Goal: Task Accomplishment & Management: Complete application form

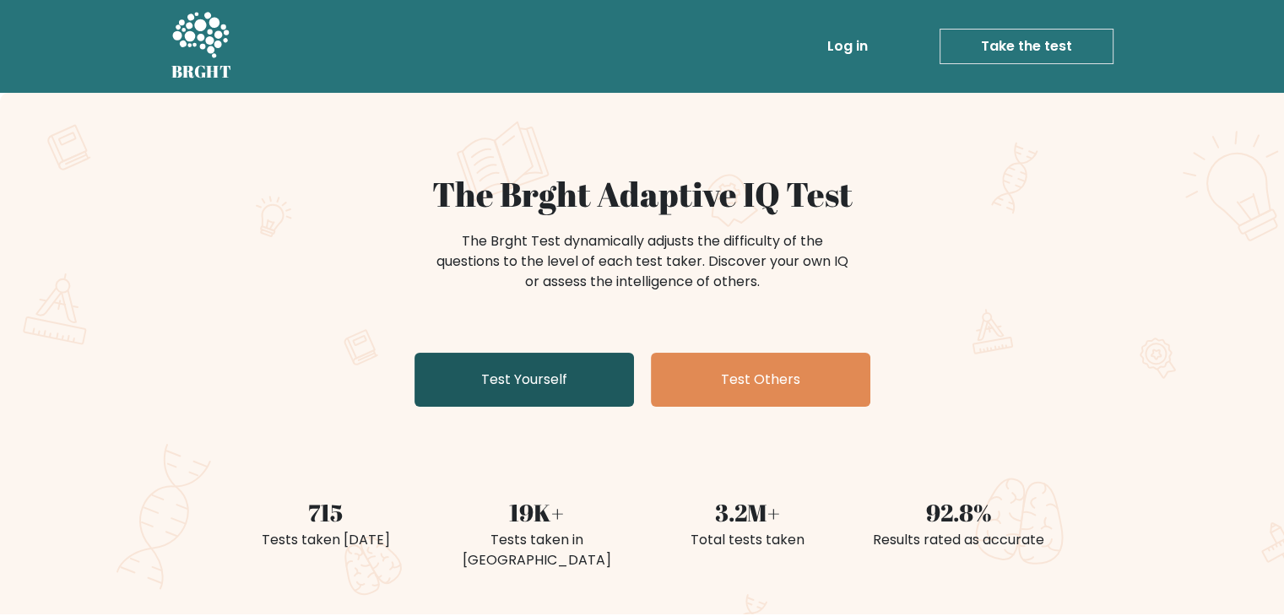
click at [473, 374] on link "Test Yourself" at bounding box center [523, 380] width 219 height 54
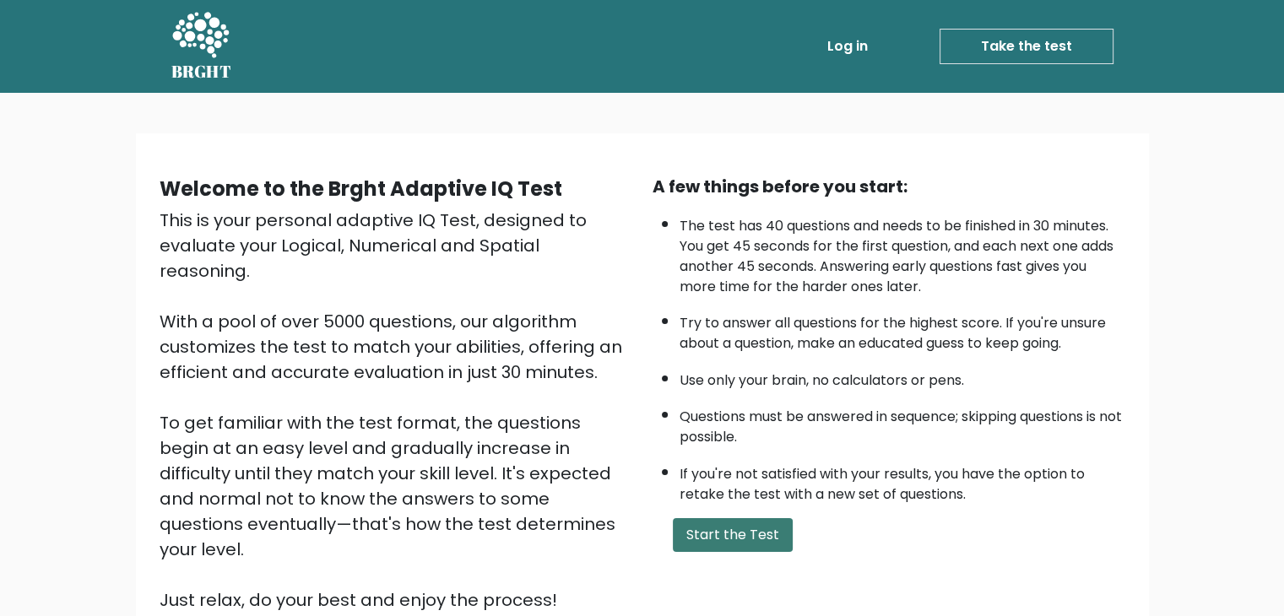
click at [707, 533] on button "Start the Test" at bounding box center [733, 535] width 120 height 34
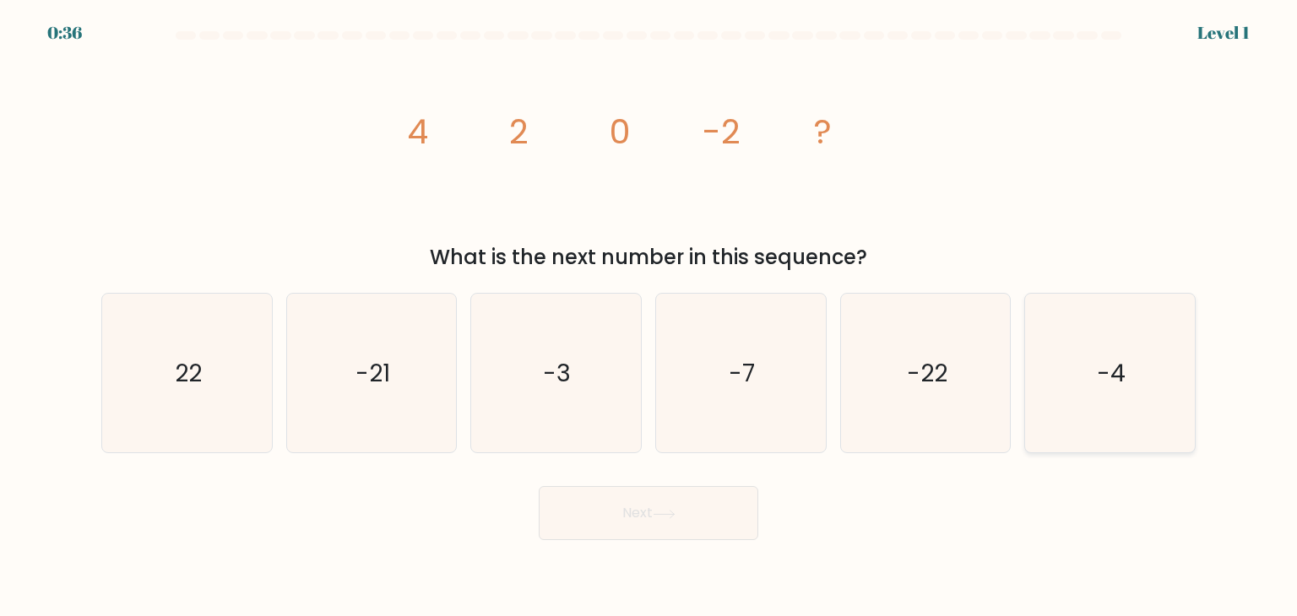
click at [1146, 371] on icon "-4" at bounding box center [1109, 373] width 159 height 159
click at [649, 317] on input "f. -4" at bounding box center [648, 312] width 1 height 8
radio input "true"
click at [539, 486] on button "Next" at bounding box center [648, 513] width 219 height 54
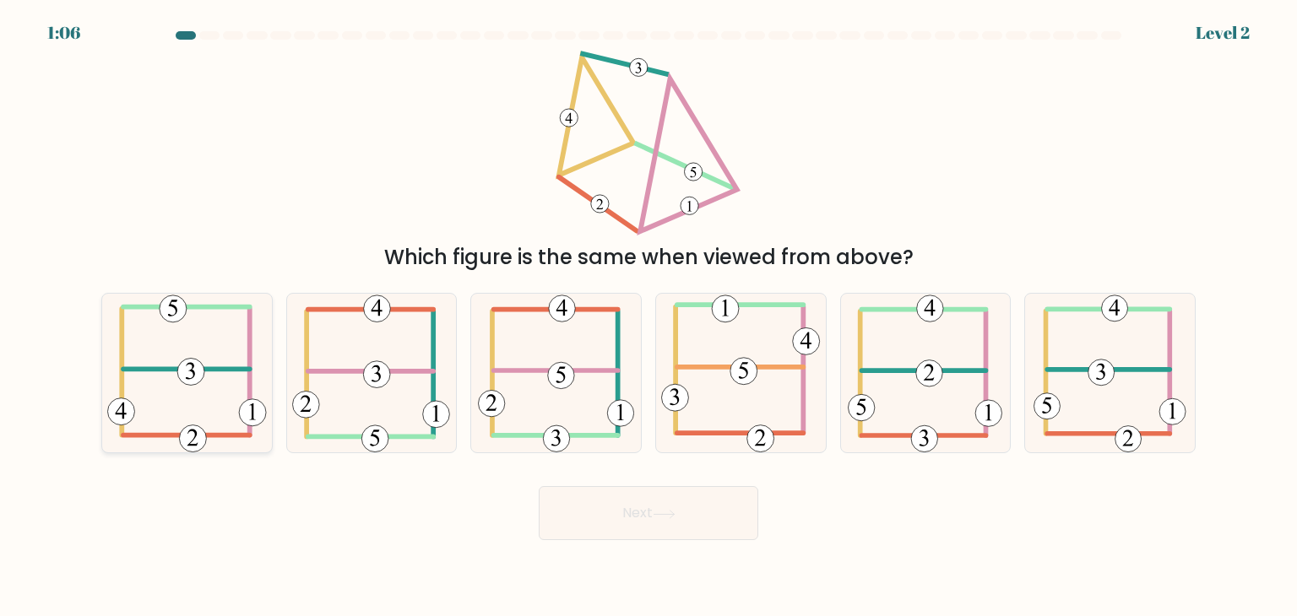
click at [203, 369] on 473 at bounding box center [190, 372] width 27 height 27
click at [648, 317] on input "a." at bounding box center [648, 312] width 1 height 8
radio input "true"
click at [539, 486] on button "Next" at bounding box center [648, 513] width 219 height 54
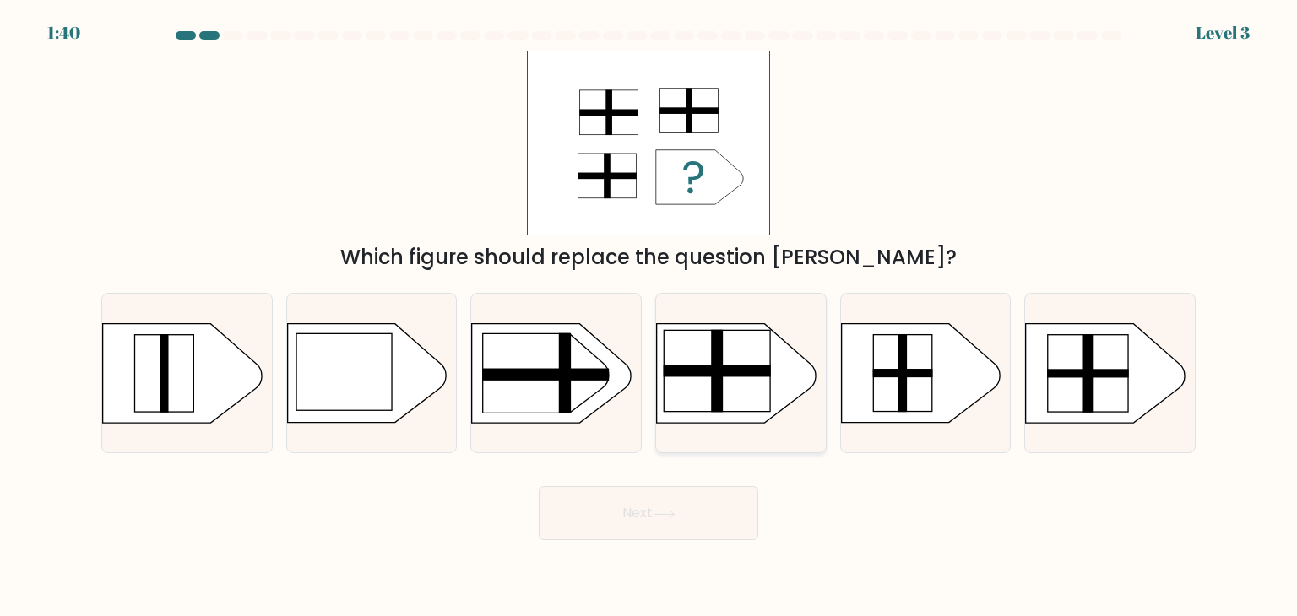
click at [680, 378] on rect at bounding box center [716, 370] width 106 height 81
click at [649, 317] on input "d." at bounding box center [648, 312] width 1 height 8
radio input "true"
click at [539, 486] on button "Next" at bounding box center [648, 513] width 219 height 54
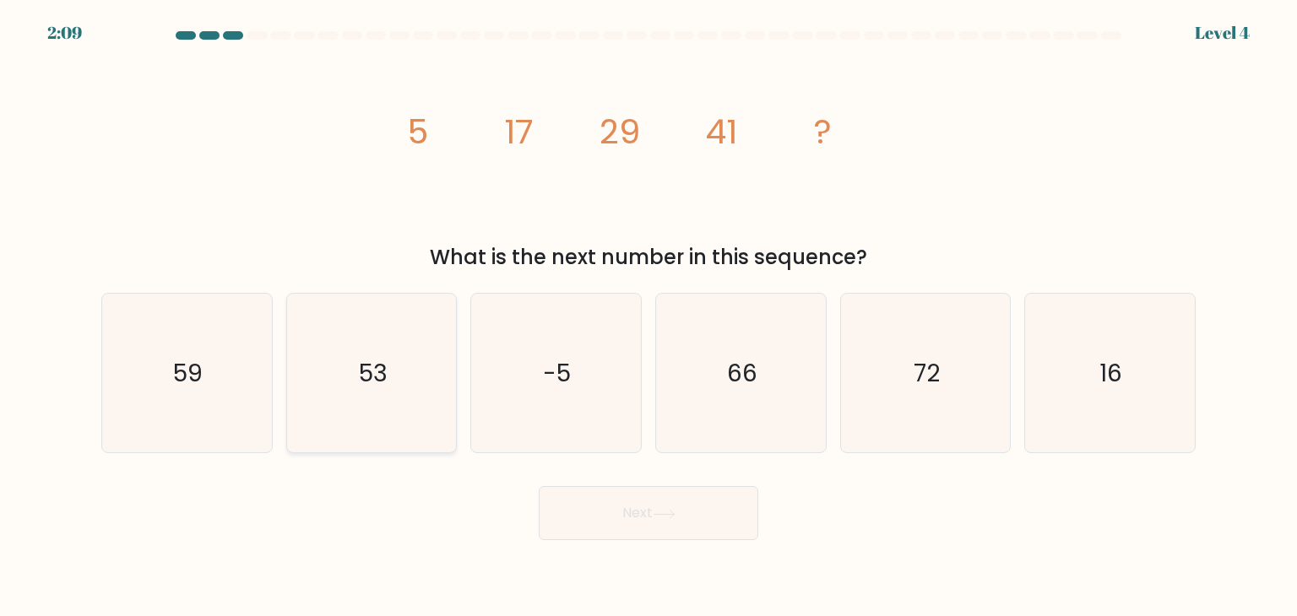
click at [317, 364] on icon "53" at bounding box center [371, 373] width 159 height 159
click at [648, 317] on input "b. 53" at bounding box center [648, 312] width 1 height 8
radio input "true"
click at [539, 486] on button "Next" at bounding box center [648, 513] width 219 height 54
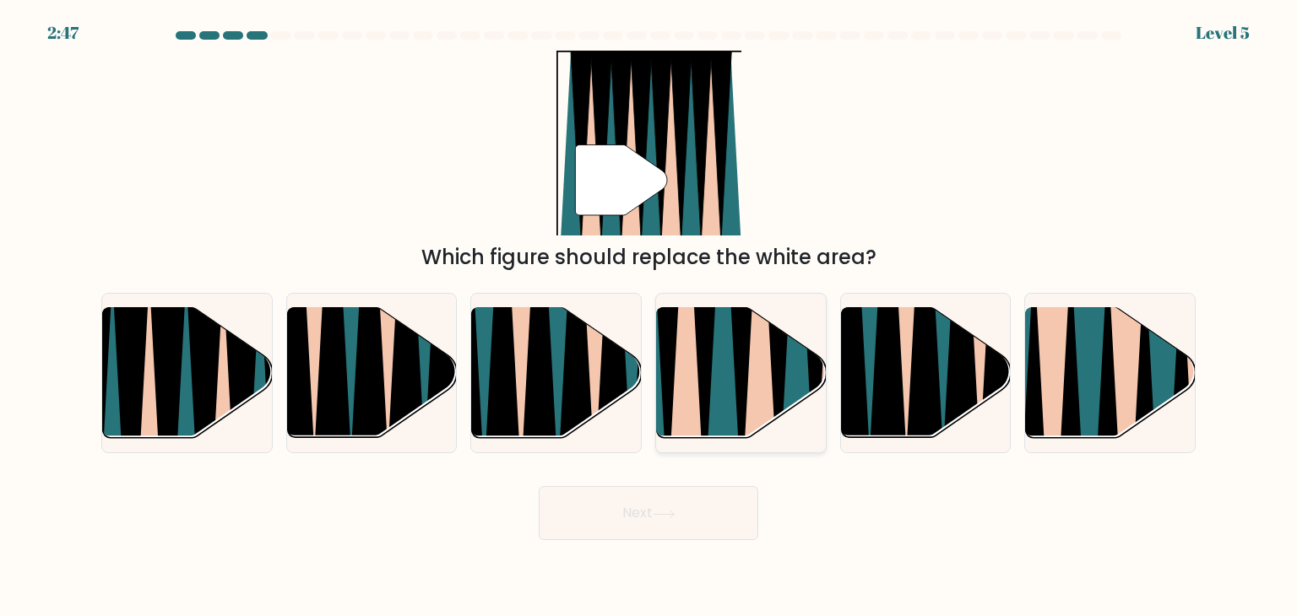
click at [745, 387] on icon at bounding box center [741, 305] width 38 height 339
click at [649, 317] on input "d." at bounding box center [648, 312] width 1 height 8
radio input "true"
click at [539, 486] on button "Next" at bounding box center [648, 513] width 219 height 54
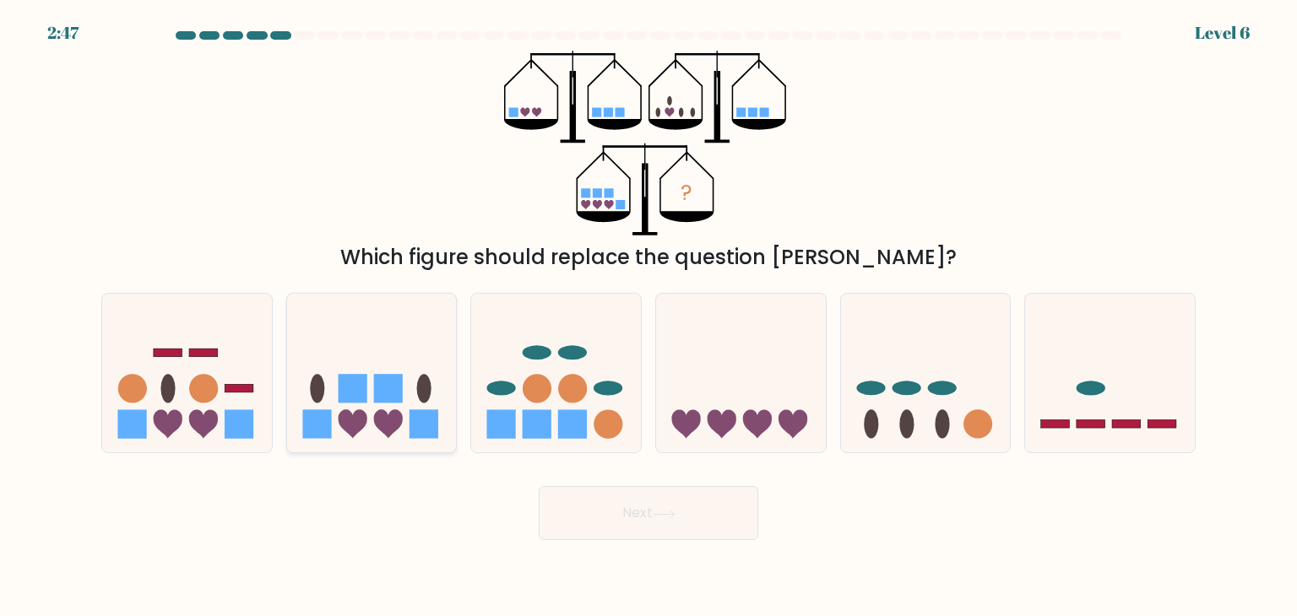
click at [439, 396] on icon at bounding box center [372, 373] width 170 height 140
click at [648, 317] on input "b." at bounding box center [648, 312] width 1 height 8
radio input "true"
click at [539, 486] on button "Next" at bounding box center [648, 513] width 219 height 54
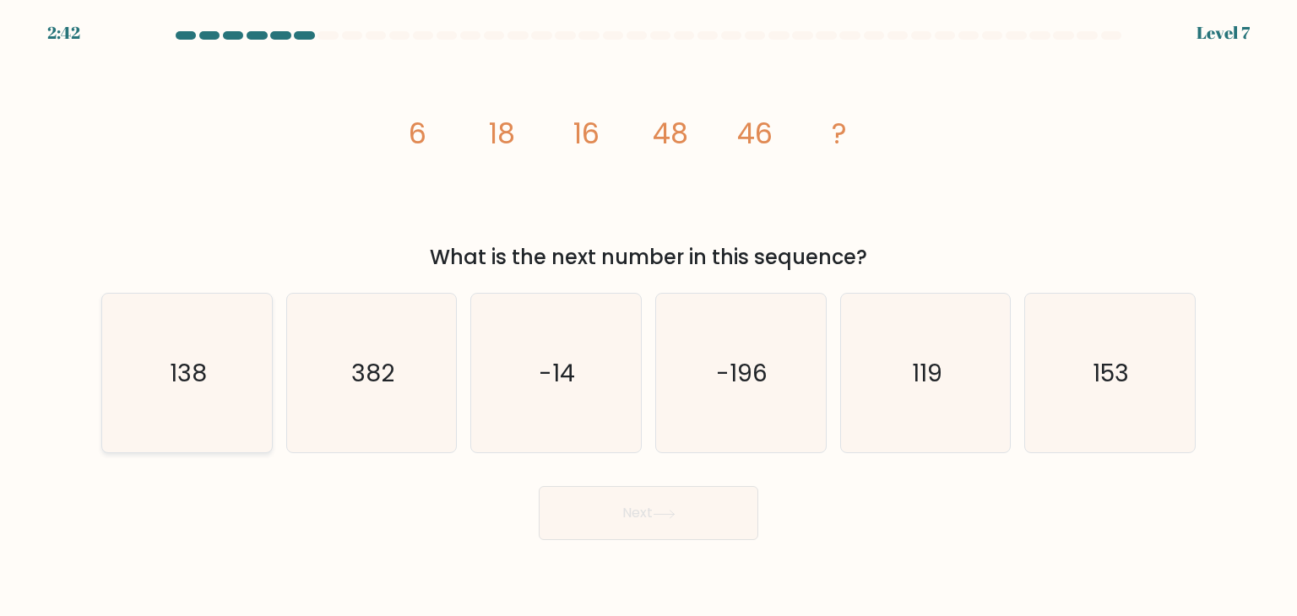
click at [539, 486] on button "Next" at bounding box center [648, 513] width 219 height 54
click at [108, 435] on icon "138" at bounding box center [186, 373] width 159 height 159
click at [648, 317] on input "a. 138" at bounding box center [648, 312] width 1 height 8
radio input "true"
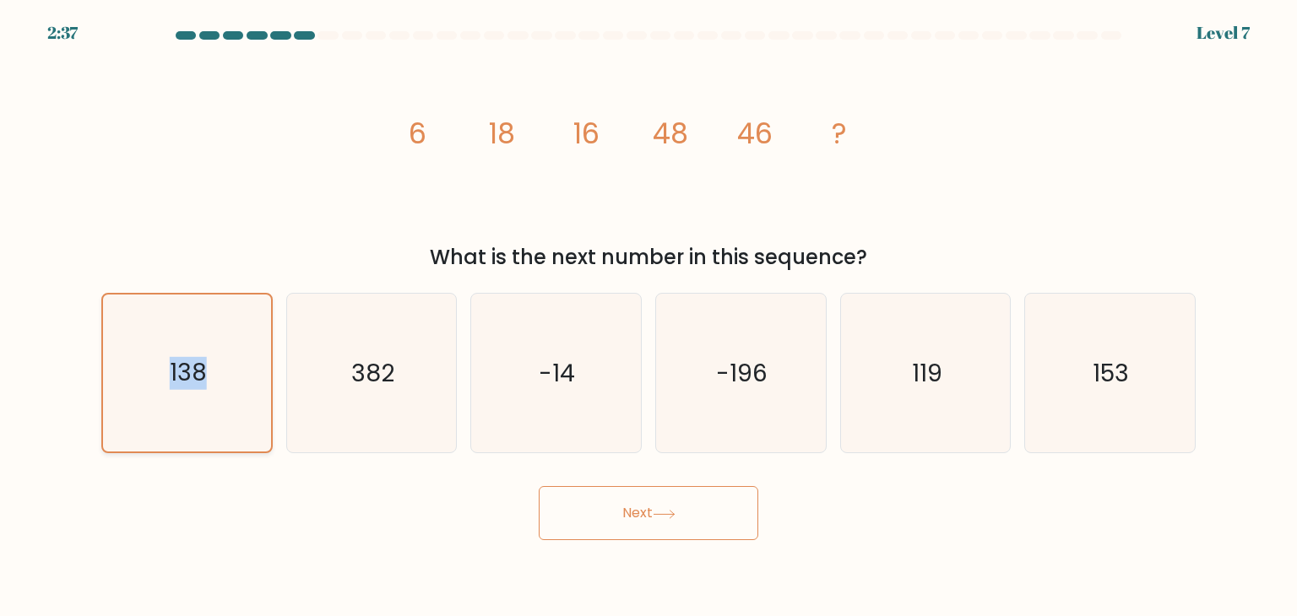
click at [108, 435] on icon "138" at bounding box center [186, 373] width 157 height 157
click at [648, 317] on input "a. 138" at bounding box center [648, 312] width 1 height 8
click at [699, 518] on button "Next" at bounding box center [648, 513] width 219 height 54
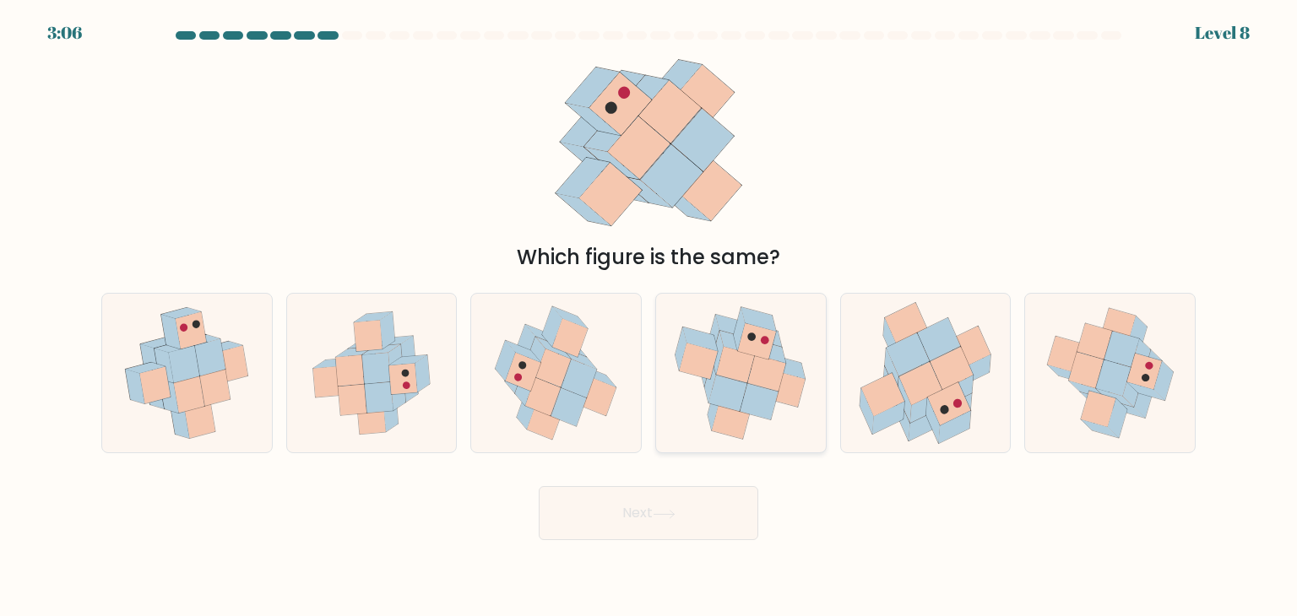
click at [788, 362] on icon at bounding box center [788, 367] width 35 height 24
click at [649, 317] on input "d." at bounding box center [648, 312] width 1 height 8
radio input "true"
click at [539, 486] on button "Next" at bounding box center [648, 513] width 219 height 54
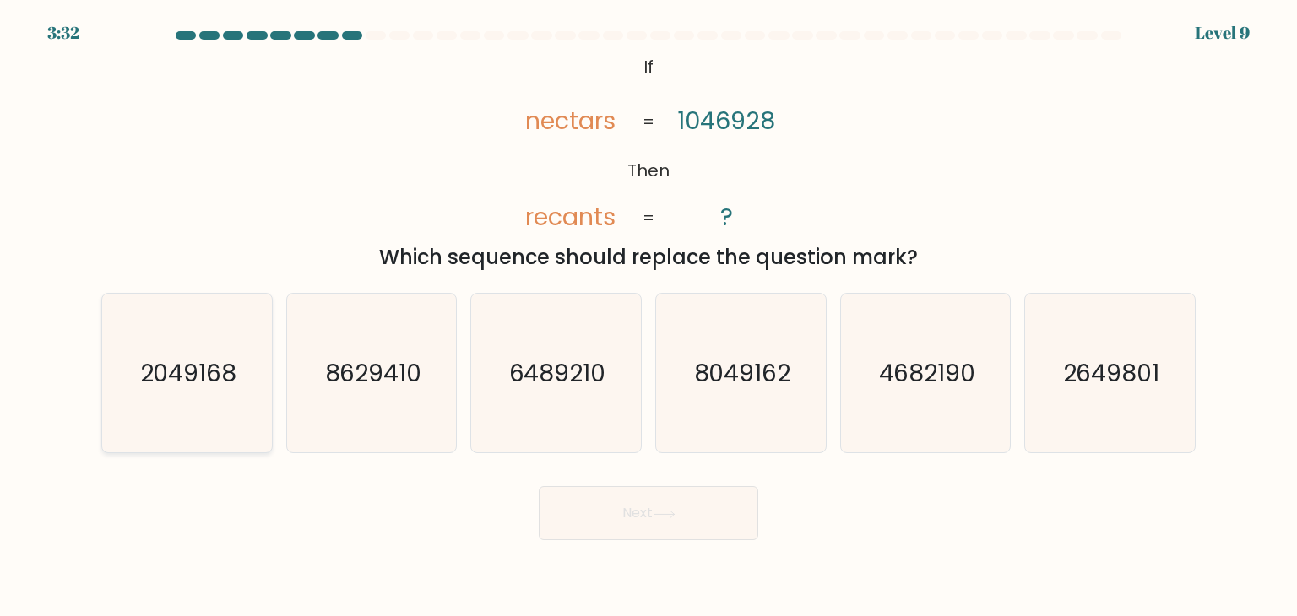
click at [233, 371] on text "2049168" at bounding box center [188, 373] width 97 height 34
click at [648, 317] on input "a. 2049168" at bounding box center [648, 312] width 1 height 8
radio input "true"
click at [539, 486] on button "Next" at bounding box center [648, 513] width 219 height 54
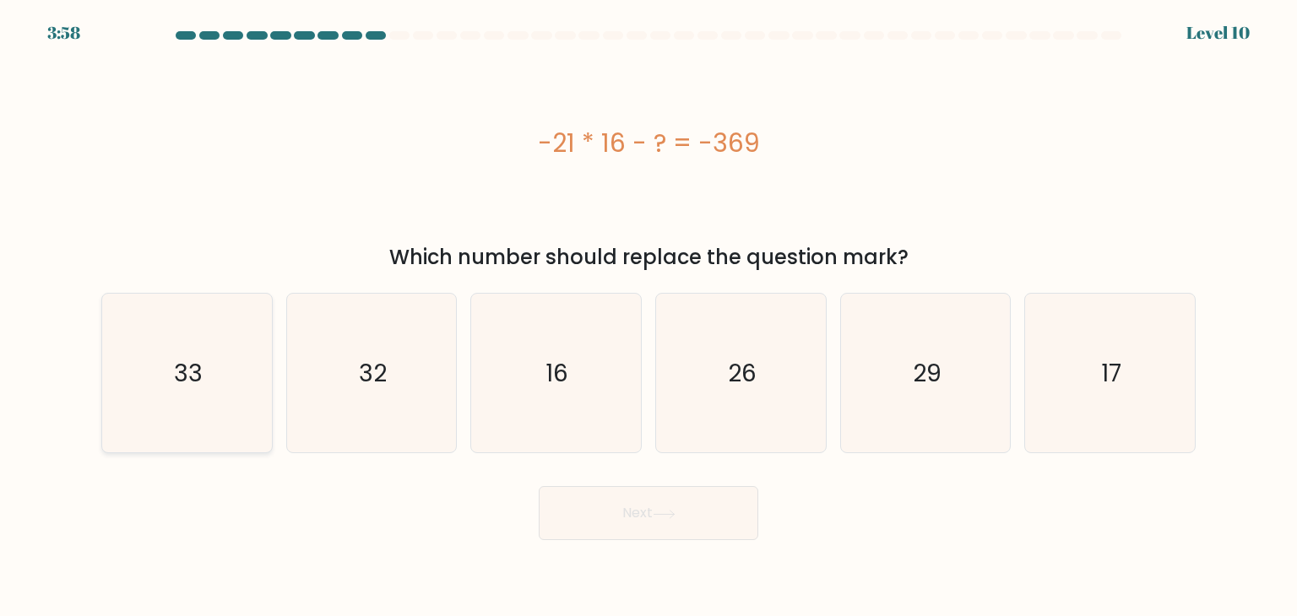
click at [149, 385] on icon "33" at bounding box center [186, 373] width 159 height 159
click at [648, 317] on input "a. 33" at bounding box center [648, 312] width 1 height 8
radio input "true"
click at [539, 486] on button "Next" at bounding box center [648, 513] width 219 height 54
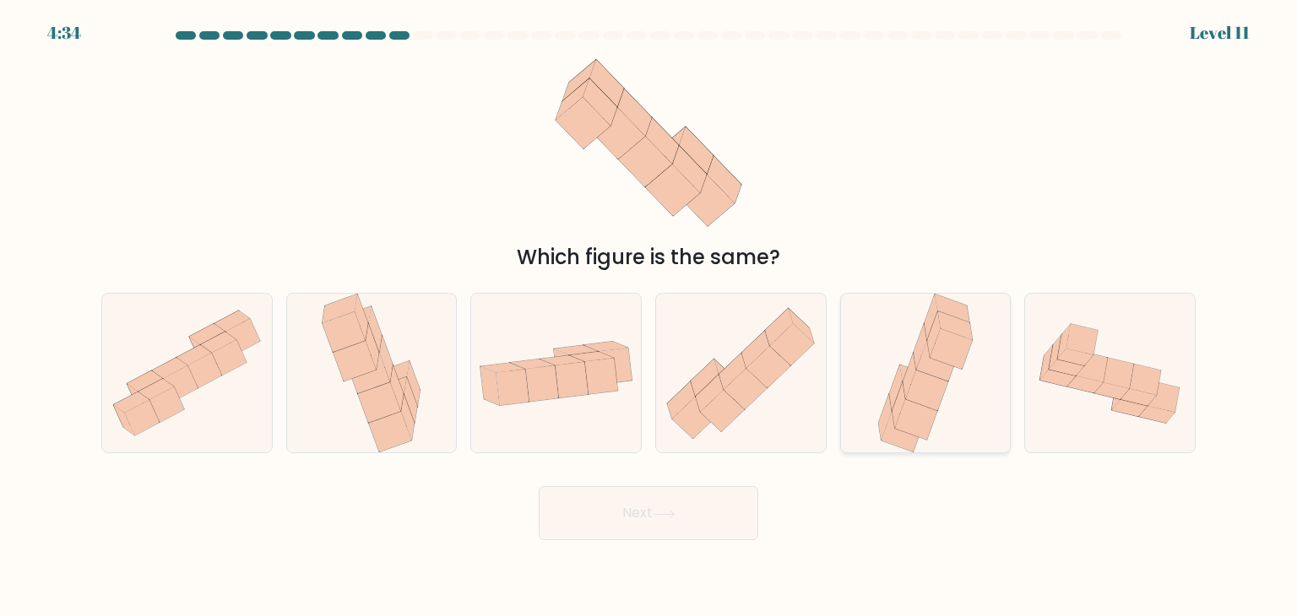
click at [897, 395] on icon at bounding box center [912, 402] width 43 height 41
click at [649, 317] on input "e." at bounding box center [648, 312] width 1 height 8
radio input "true"
click at [539, 486] on button "Next" at bounding box center [648, 513] width 219 height 54
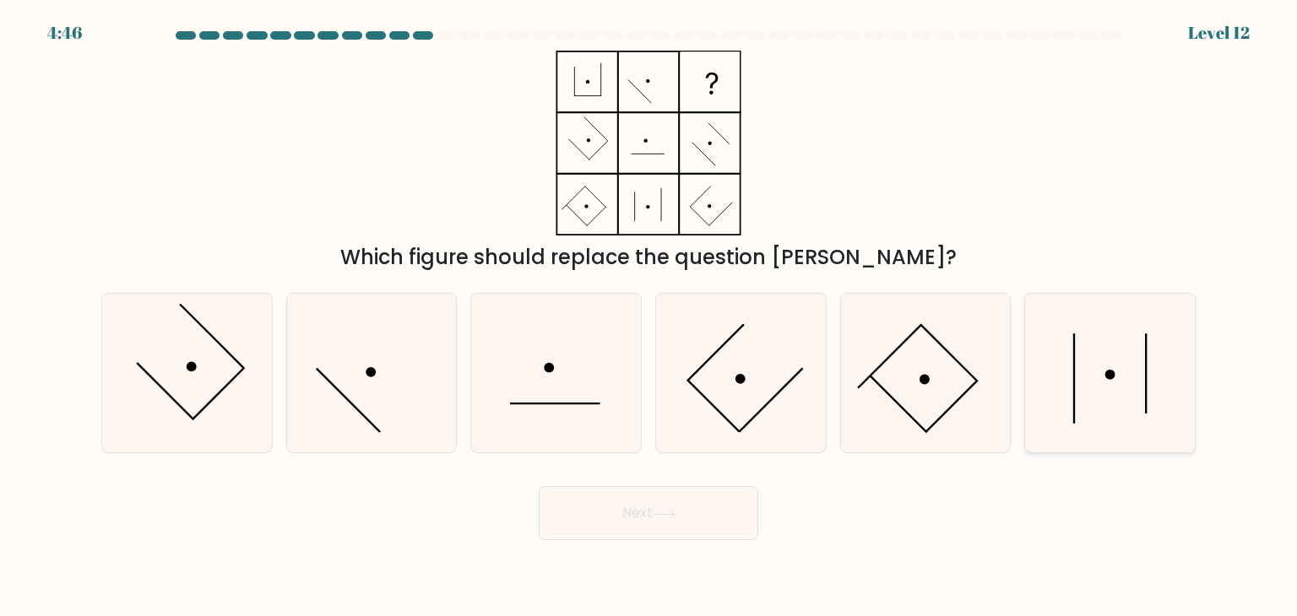
click at [1087, 393] on icon at bounding box center [1109, 373] width 159 height 159
click at [649, 317] on input "f." at bounding box center [648, 312] width 1 height 8
radio input "true"
click at [539, 486] on button "Next" at bounding box center [648, 513] width 219 height 54
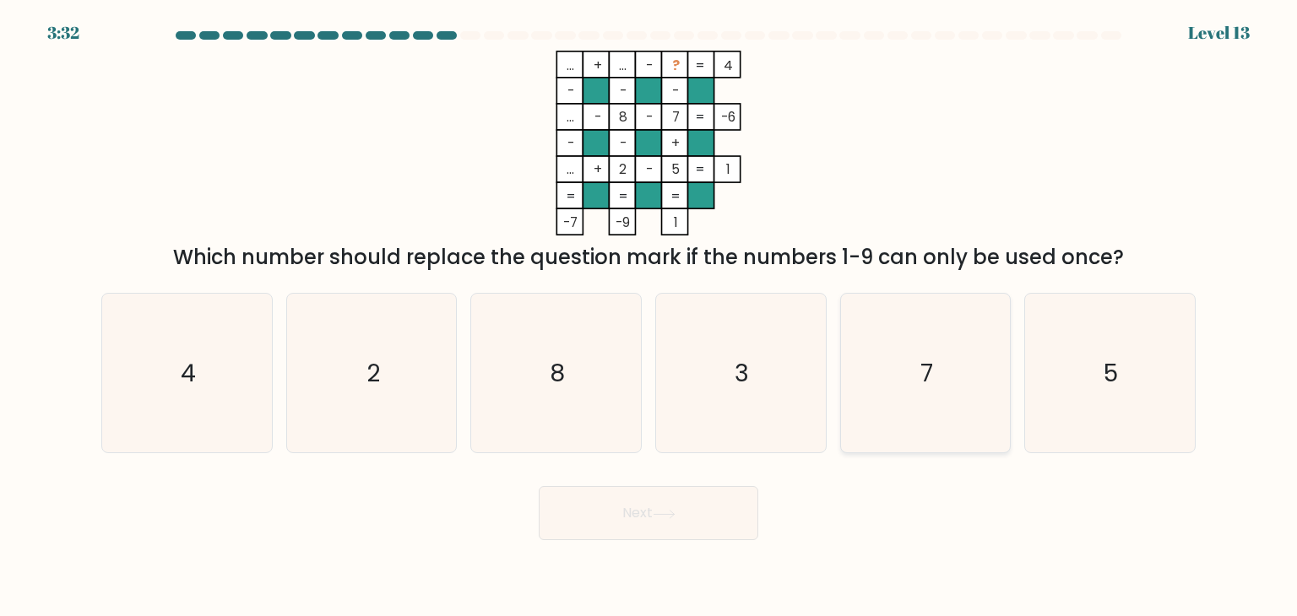
click at [910, 358] on icon "7" at bounding box center [925, 373] width 159 height 159
click at [649, 317] on input "e. 7" at bounding box center [648, 312] width 1 height 8
radio input "true"
click at [240, 360] on icon "4" at bounding box center [186, 373] width 159 height 159
click at [648, 317] on input "a. 4" at bounding box center [648, 312] width 1 height 8
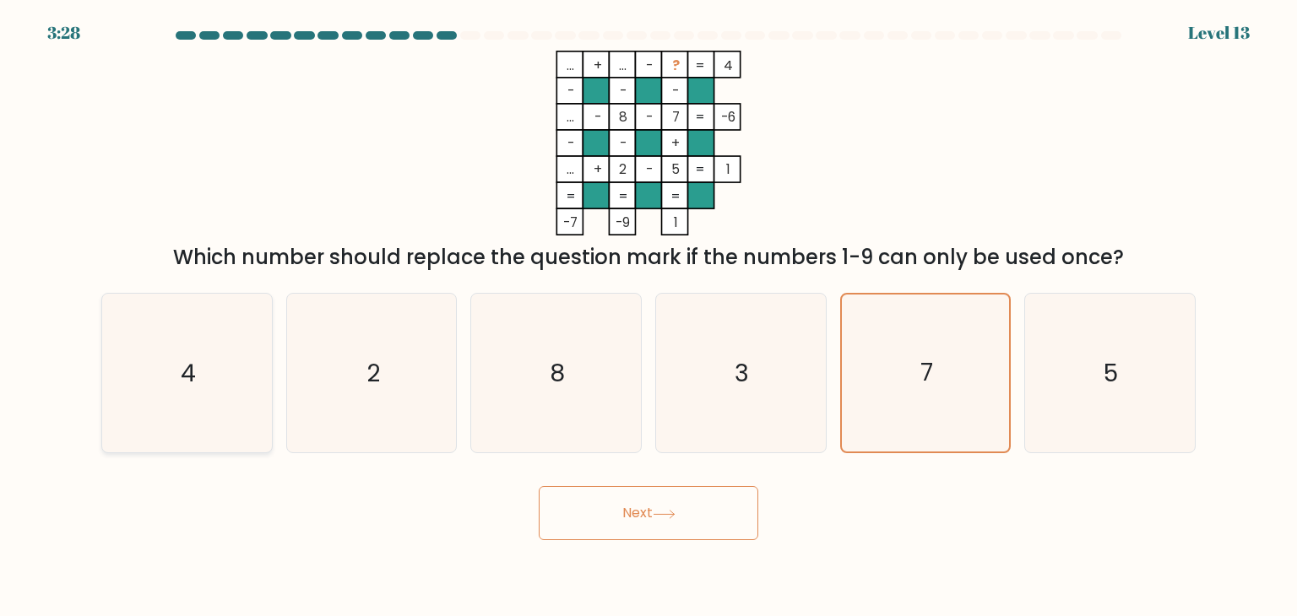
radio input "true"
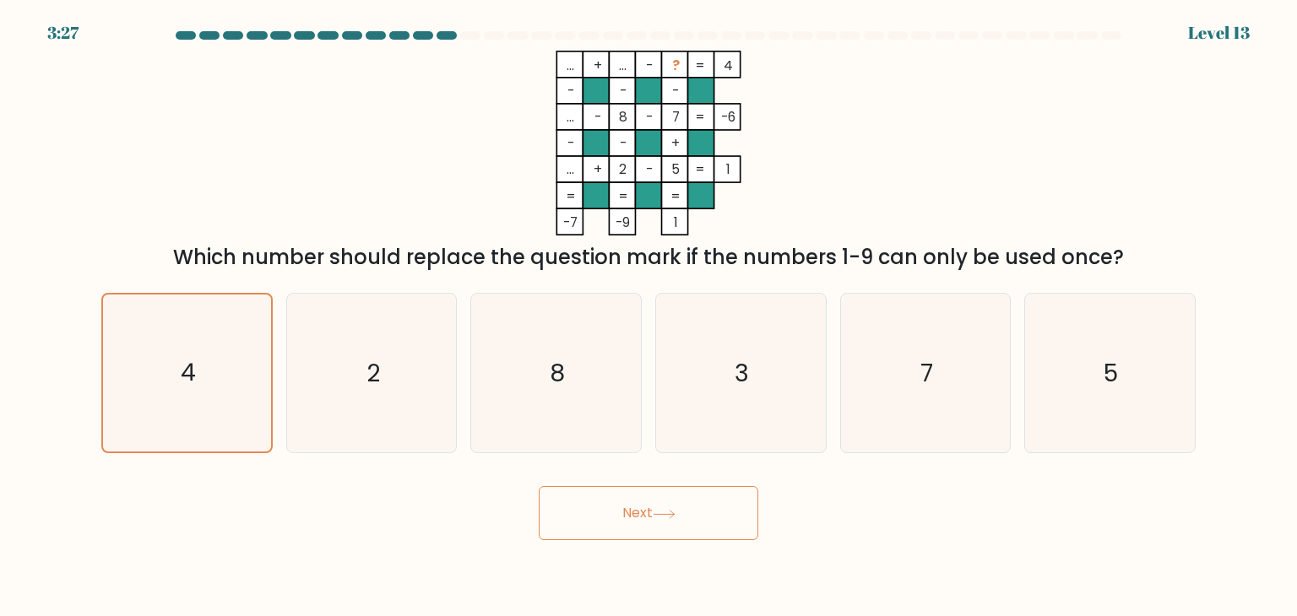
click at [550, 538] on button "Next" at bounding box center [648, 513] width 219 height 54
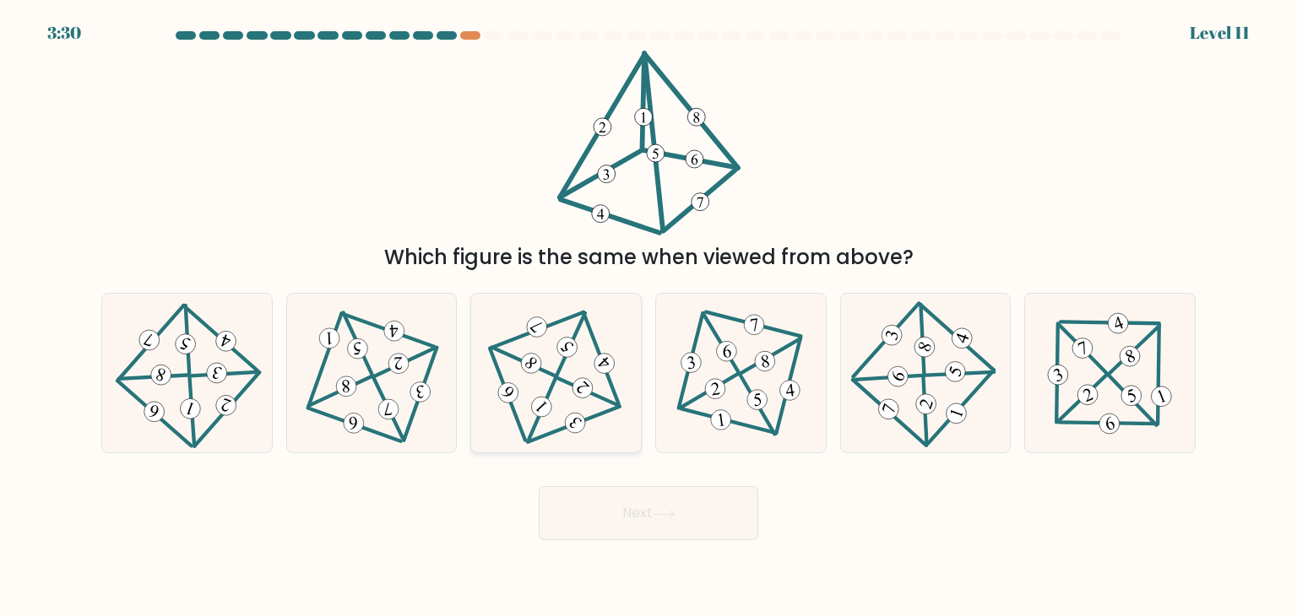
click at [509, 310] on icon at bounding box center [556, 373] width 130 height 127
click at [648, 308] on input "c." at bounding box center [648, 312] width 1 height 8
radio input "true"
click at [539, 486] on button "Next" at bounding box center [648, 513] width 219 height 54
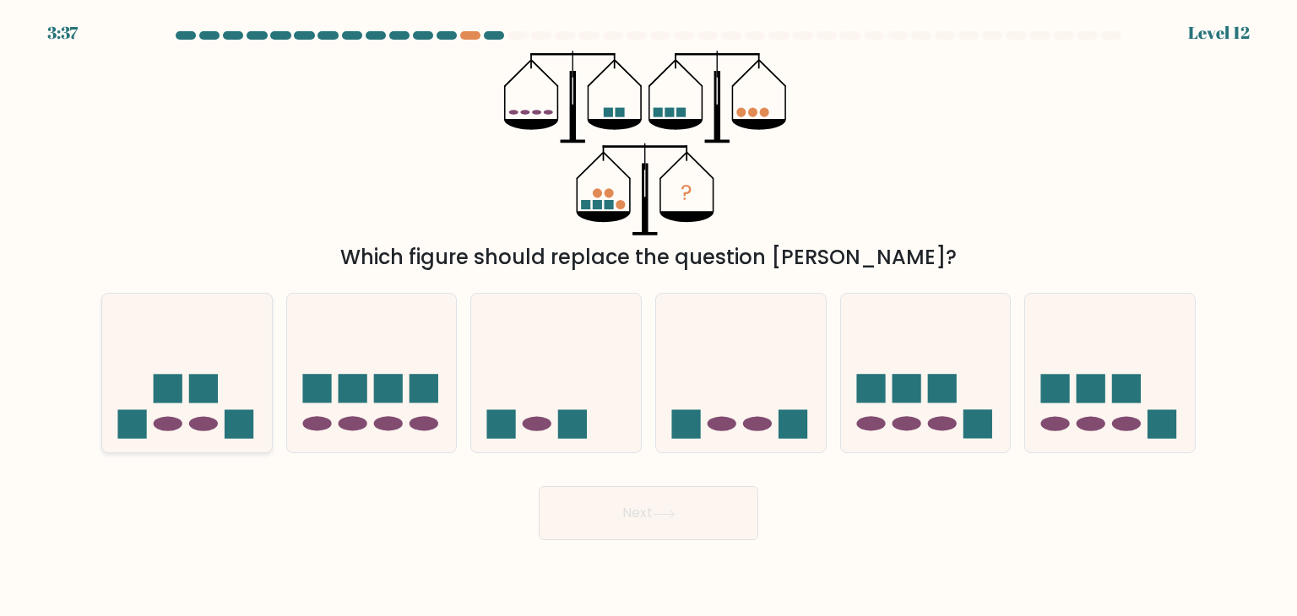
click at [209, 432] on icon at bounding box center [187, 373] width 170 height 140
click at [648, 317] on input "a." at bounding box center [648, 312] width 1 height 8
radio input "true"
click at [539, 486] on button "Next" at bounding box center [648, 513] width 219 height 54
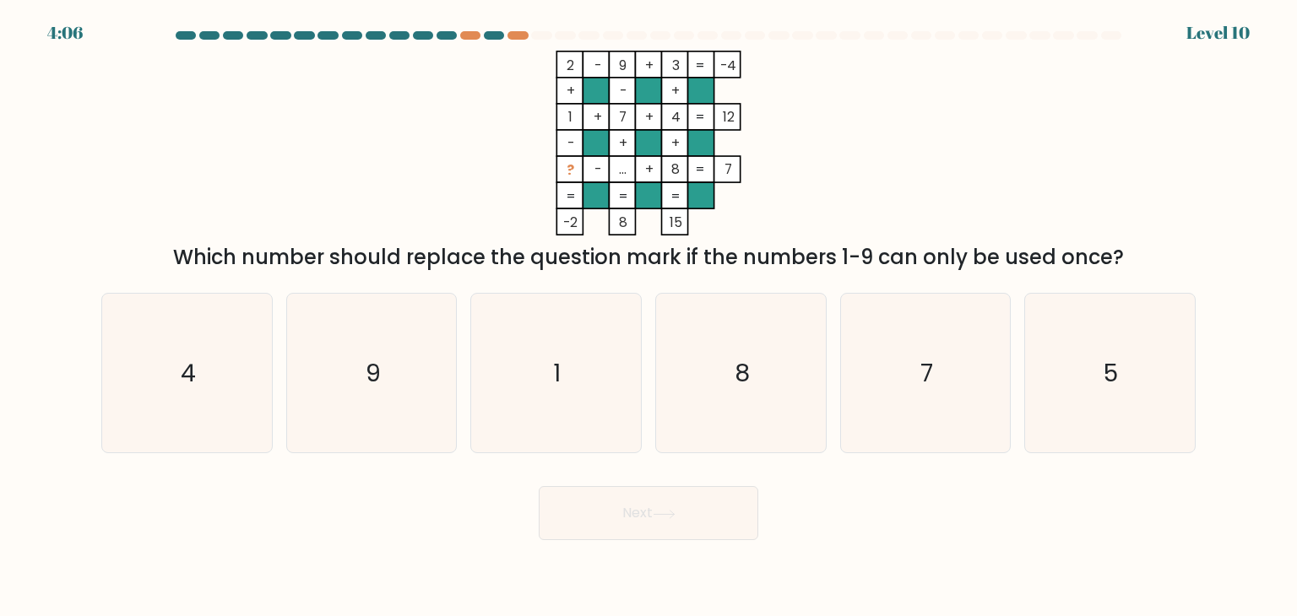
click at [1005, 480] on div "Next" at bounding box center [648, 507] width 1114 height 67
click at [1076, 396] on icon "5" at bounding box center [1109, 373] width 159 height 159
click at [649, 317] on input "f. 5" at bounding box center [648, 312] width 1 height 8
radio input "true"
click at [539, 486] on button "Next" at bounding box center [648, 513] width 219 height 54
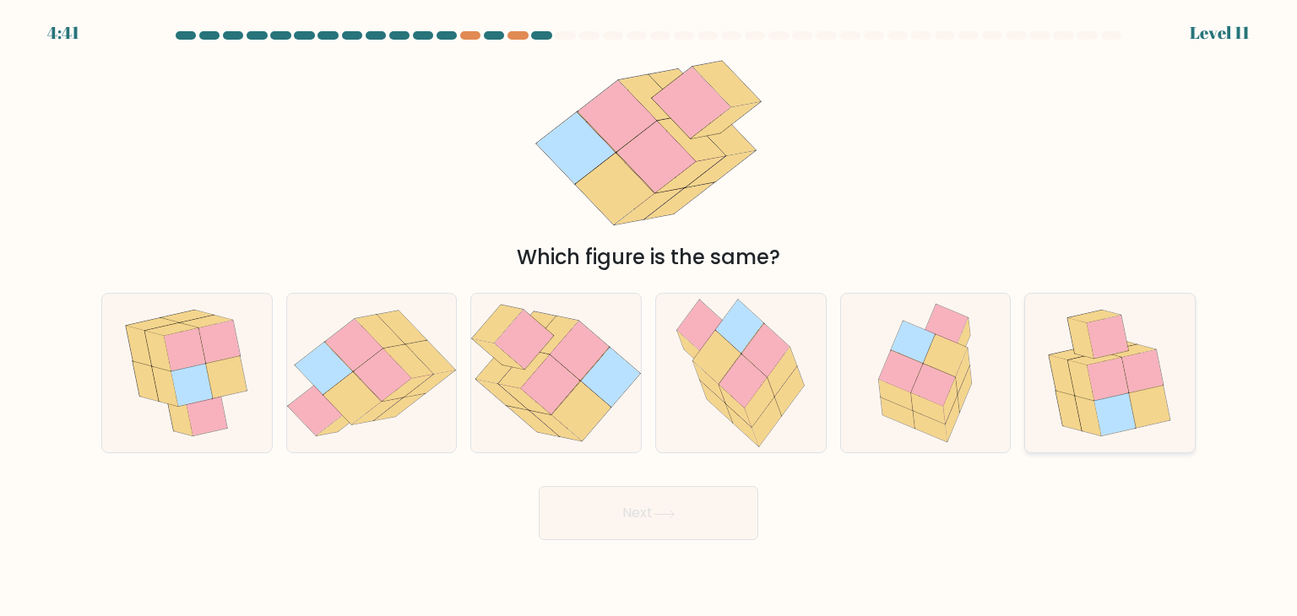
click at [1107, 376] on icon at bounding box center [1107, 379] width 41 height 43
click at [649, 317] on input "f." at bounding box center [648, 312] width 1 height 8
radio input "true"
click at [539, 486] on button "Next" at bounding box center [648, 513] width 219 height 54
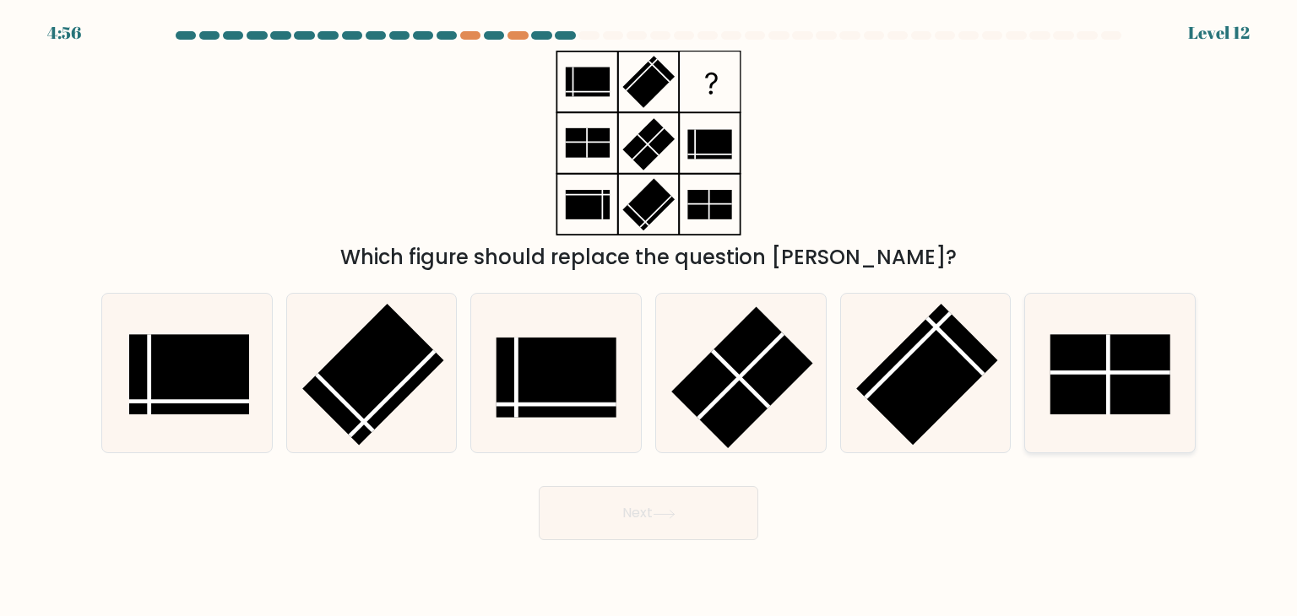
click at [1075, 333] on icon at bounding box center [1109, 373] width 159 height 159
click at [649, 317] on input "f." at bounding box center [648, 312] width 1 height 8
radio input "true"
click at [539, 486] on button "Next" at bounding box center [648, 513] width 219 height 54
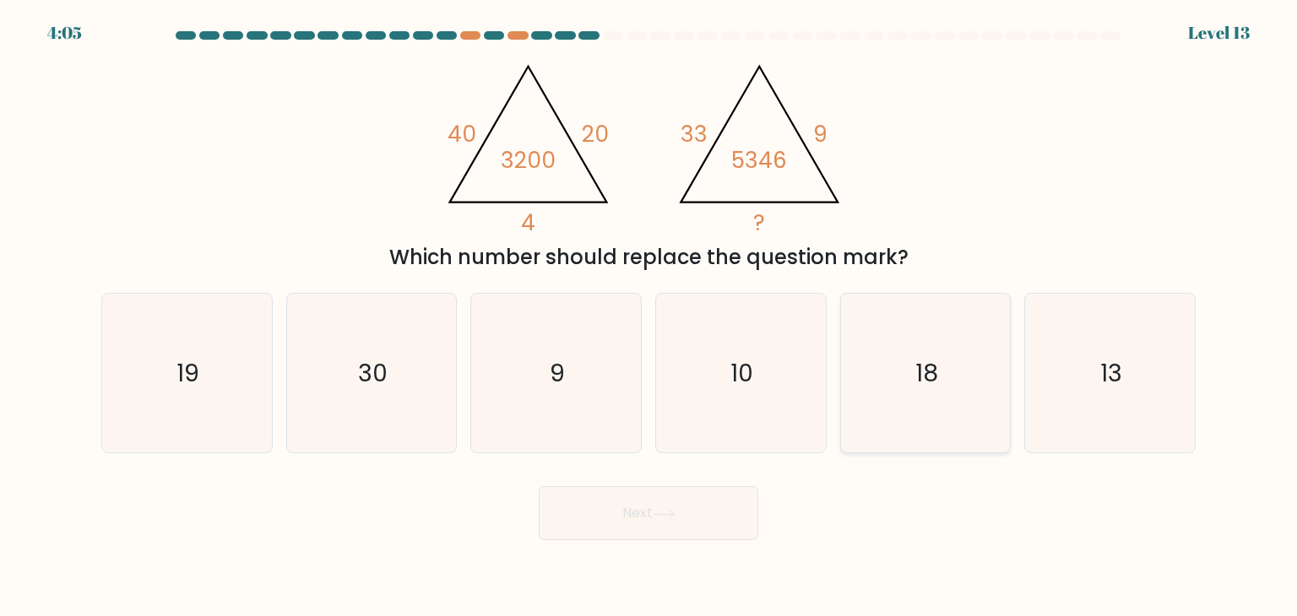
click at [999, 334] on icon "18" at bounding box center [925, 373] width 159 height 159
click at [649, 317] on input "e. 18" at bounding box center [648, 312] width 1 height 8
radio input "true"
click at [539, 486] on button "Next" at bounding box center [648, 513] width 219 height 54
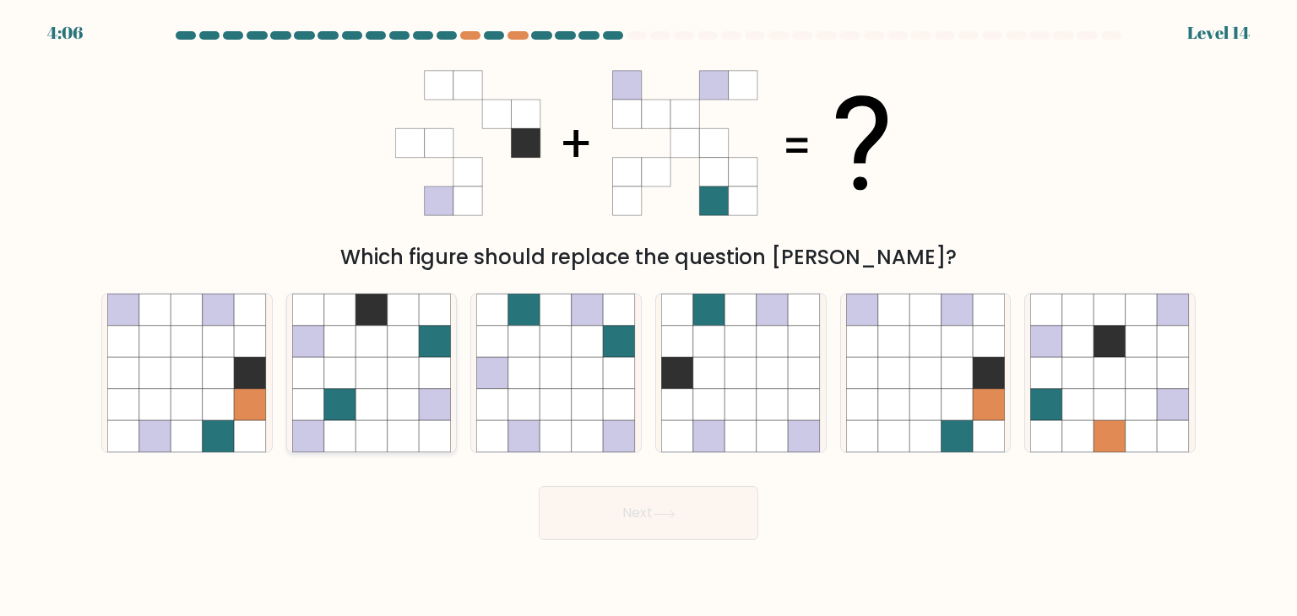
click at [355, 371] on icon at bounding box center [340, 373] width 32 height 32
click at [648, 317] on input "b." at bounding box center [648, 312] width 1 height 8
radio input "true"
click at [539, 486] on button "Next" at bounding box center [648, 513] width 219 height 54
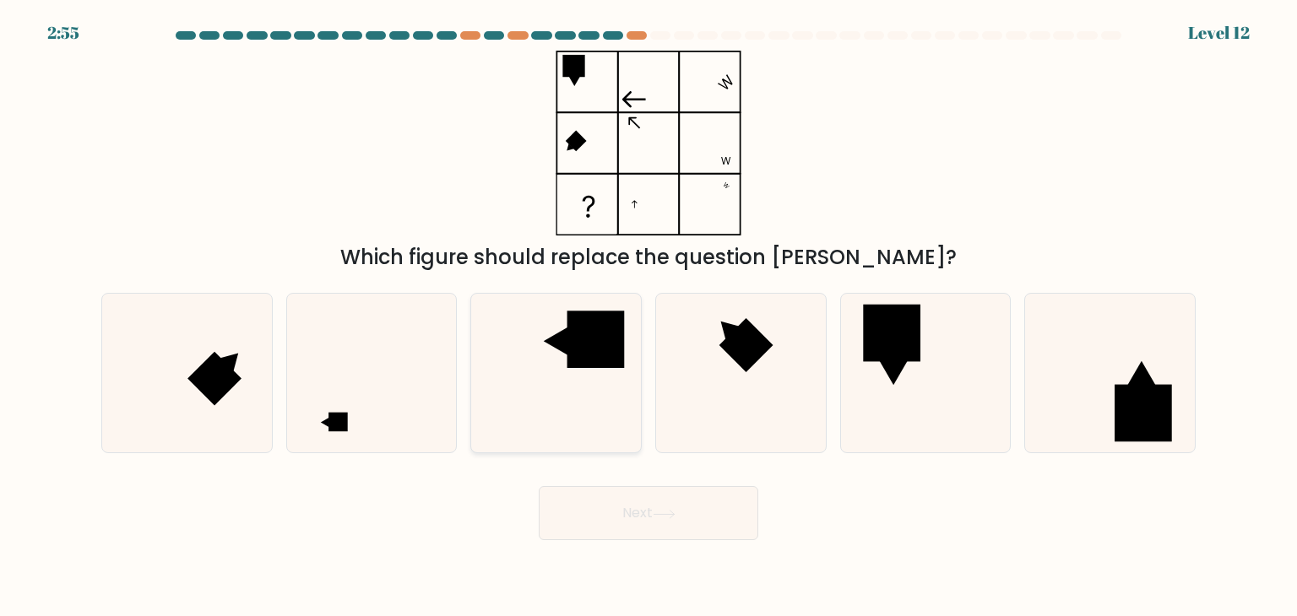
click at [601, 335] on rect at bounding box center [595, 339] width 57 height 57
click at [648, 317] on input "c." at bounding box center [648, 312] width 1 height 8
radio input "true"
click at [539, 486] on button "Next" at bounding box center [648, 513] width 219 height 54
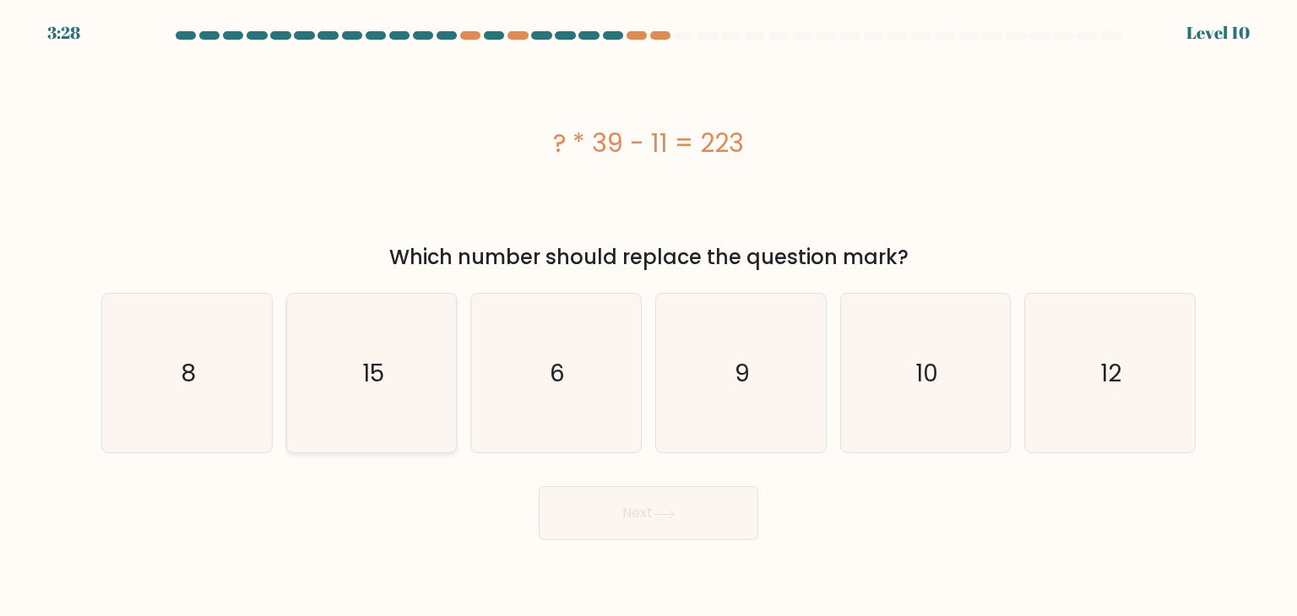
click at [338, 371] on icon "15" at bounding box center [371, 373] width 159 height 159
click at [648, 317] on input "b. 15" at bounding box center [648, 312] width 1 height 8
radio input "true"
click at [539, 486] on button "Next" at bounding box center [648, 513] width 219 height 54
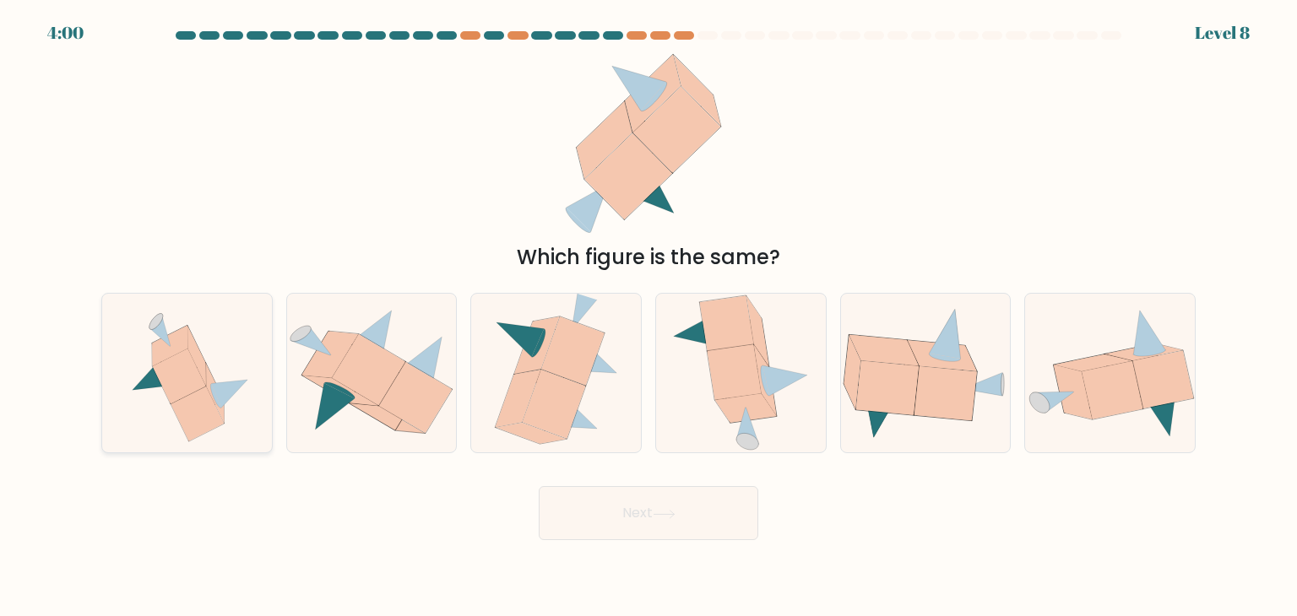
click at [142, 409] on icon at bounding box center [187, 373] width 148 height 159
click at [648, 317] on input "a." at bounding box center [648, 312] width 1 height 8
radio input "true"
click at [539, 486] on button "Next" at bounding box center [648, 513] width 219 height 54
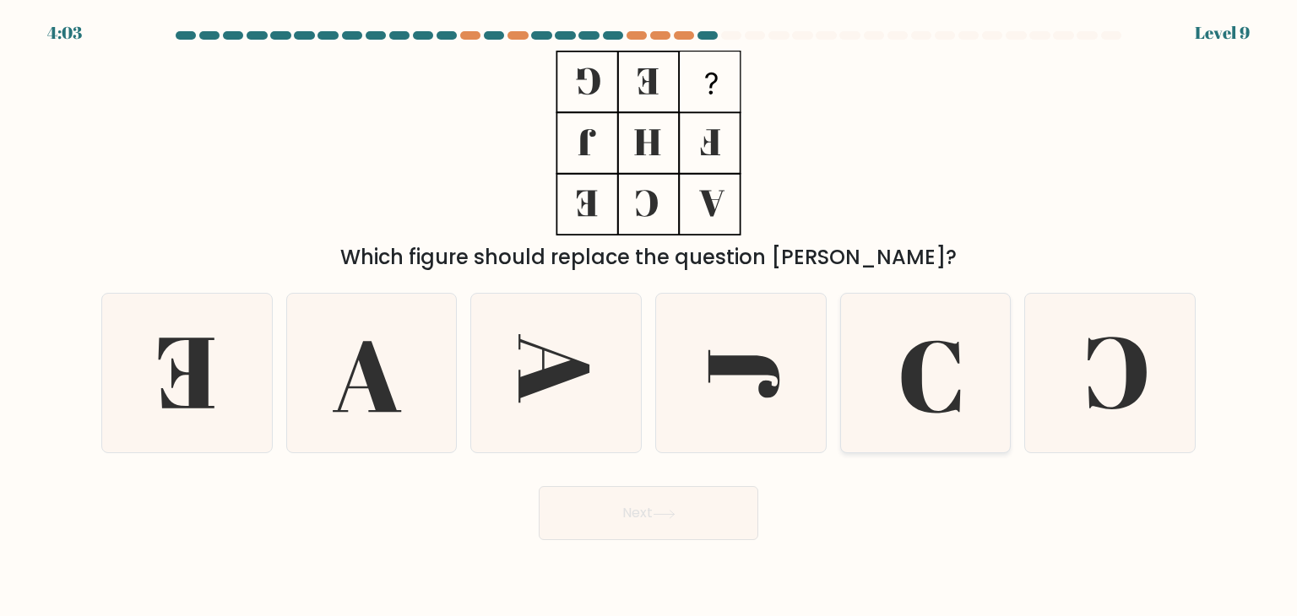
click at [913, 379] on icon at bounding box center [930, 377] width 59 height 73
click at [649, 317] on input "e." at bounding box center [648, 312] width 1 height 8
radio input "true"
click at [539, 486] on button "Next" at bounding box center [648, 513] width 219 height 54
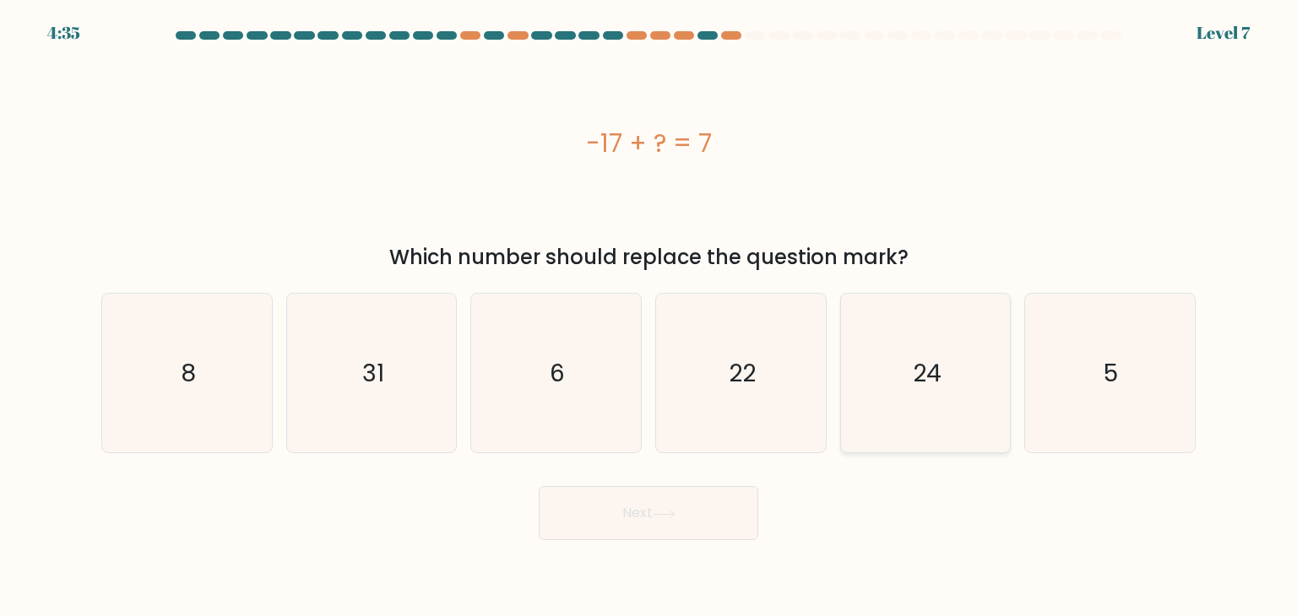
click at [961, 370] on icon "24" at bounding box center [925, 373] width 159 height 159
click at [649, 317] on input "e. 24" at bounding box center [648, 312] width 1 height 8
radio input "true"
click at [539, 486] on button "Next" at bounding box center [648, 513] width 219 height 54
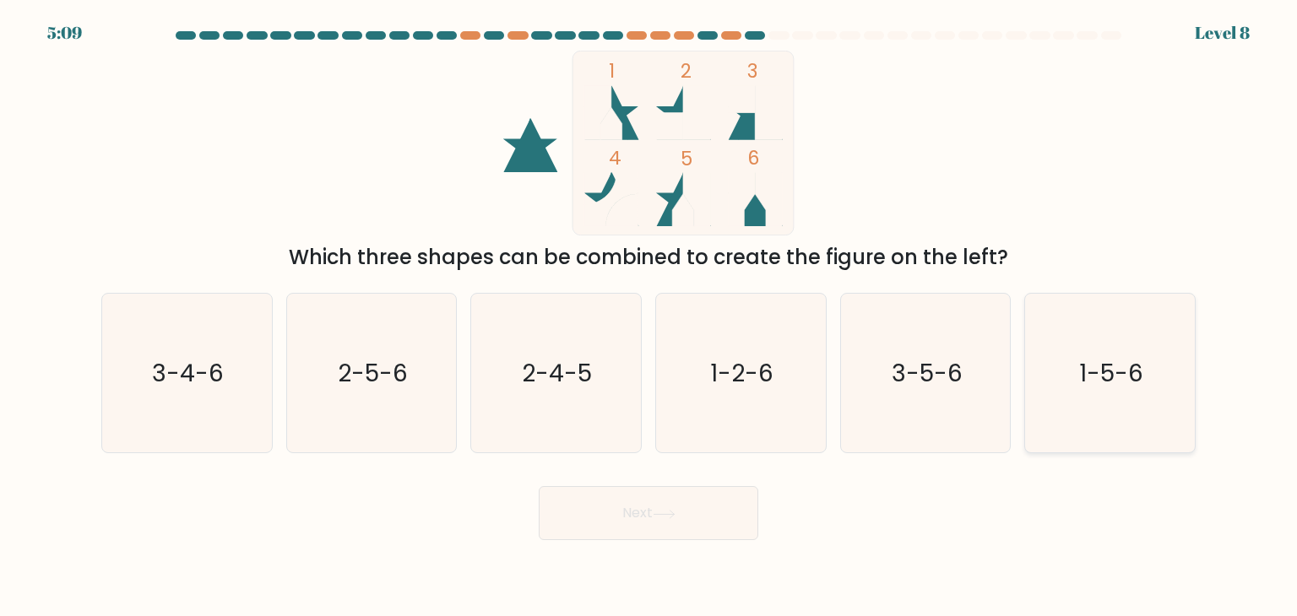
click at [1149, 369] on icon "1-5-6" at bounding box center [1109, 373] width 159 height 159
click at [649, 317] on input "f. 1-5-6" at bounding box center [648, 312] width 1 height 8
radio input "true"
click at [539, 486] on button "Next" at bounding box center [648, 513] width 219 height 54
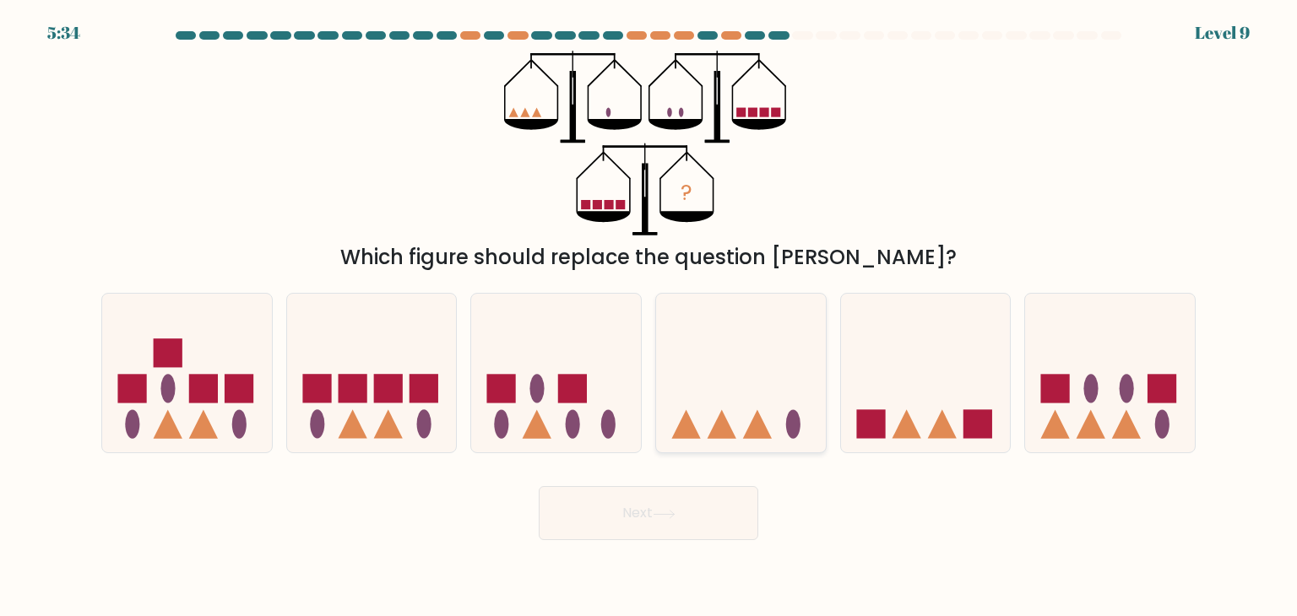
click at [790, 369] on icon at bounding box center [741, 373] width 170 height 140
click at [649, 317] on input "d." at bounding box center [648, 312] width 1 height 8
radio input "true"
click at [539, 486] on button "Next" at bounding box center [648, 513] width 219 height 54
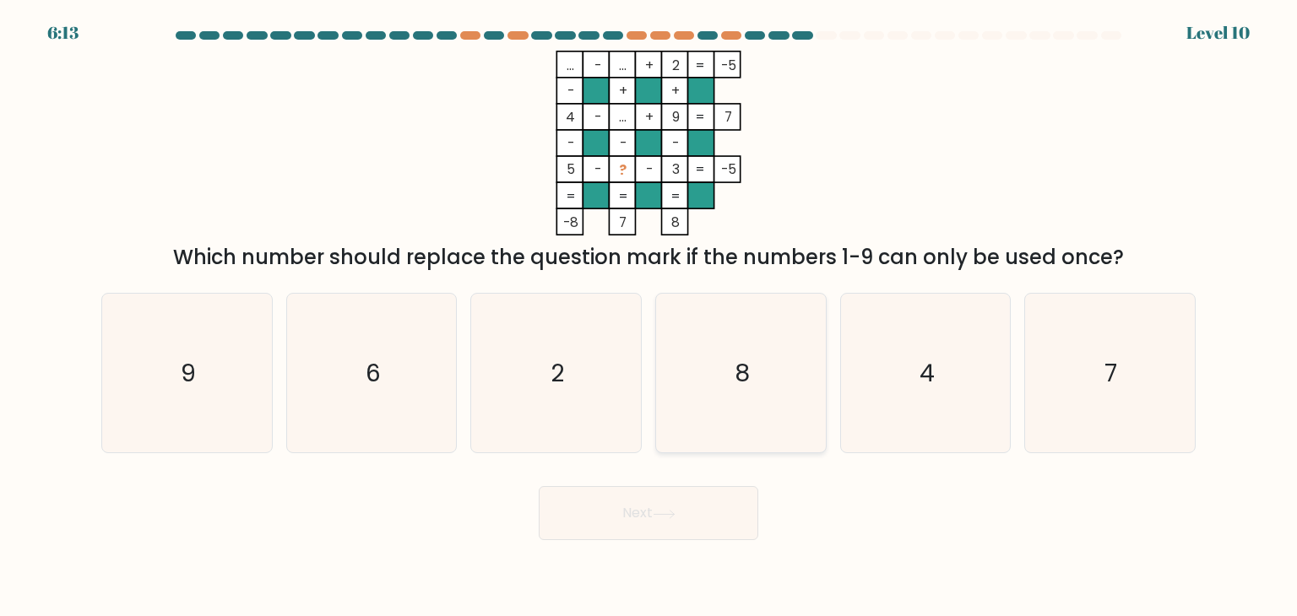
click at [746, 320] on icon "8" at bounding box center [740, 373] width 159 height 159
click at [649, 317] on input "d. 8" at bounding box center [648, 312] width 1 height 8
radio input "true"
click at [539, 486] on button "Next" at bounding box center [648, 513] width 219 height 54
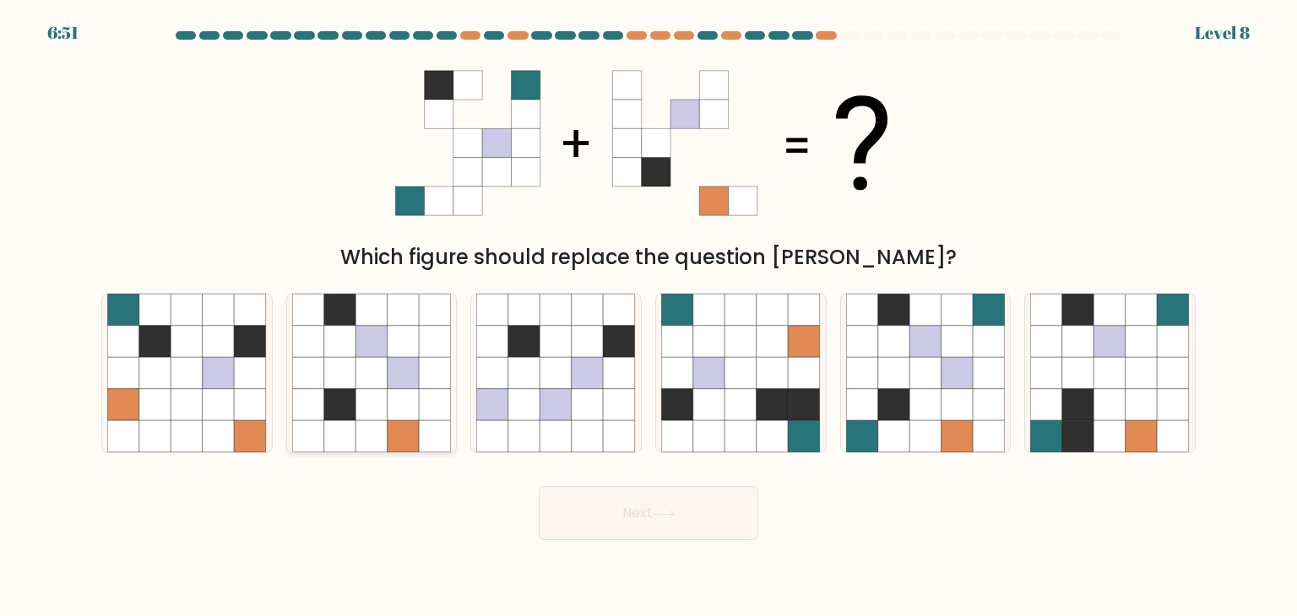
click at [422, 351] on icon at bounding box center [435, 342] width 32 height 32
click at [648, 317] on input "b." at bounding box center [648, 312] width 1 height 8
radio input "true"
click at [900, 436] on icon at bounding box center [894, 437] width 32 height 32
click at [649, 317] on input "e." at bounding box center [648, 312] width 1 height 8
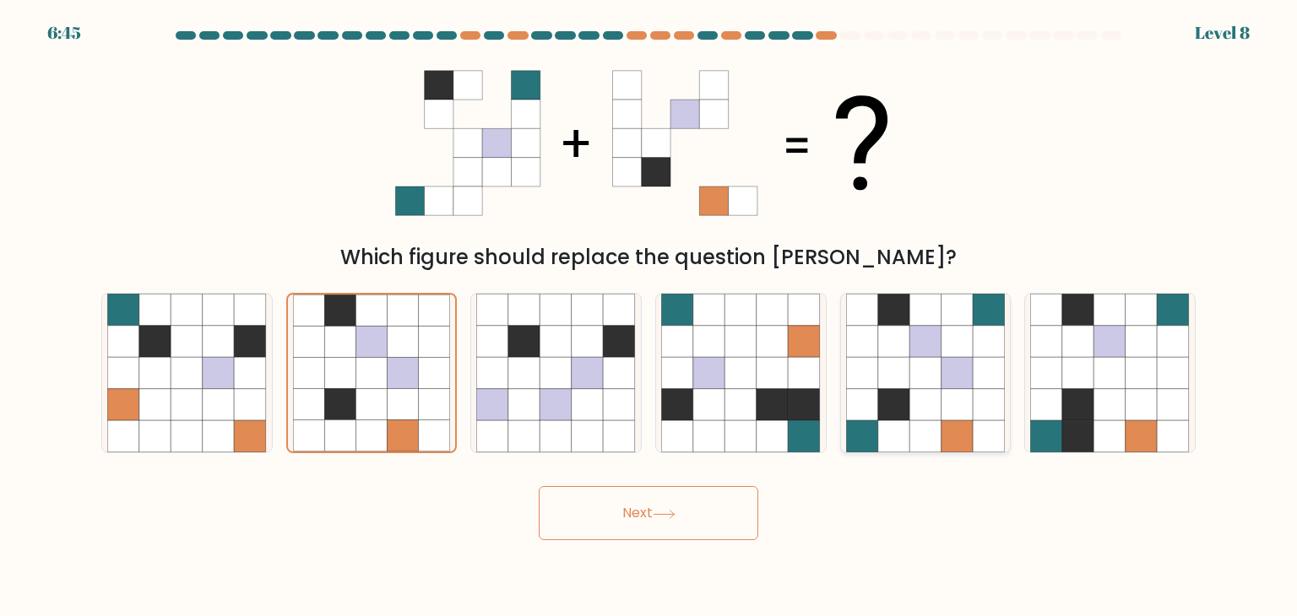
radio input "true"
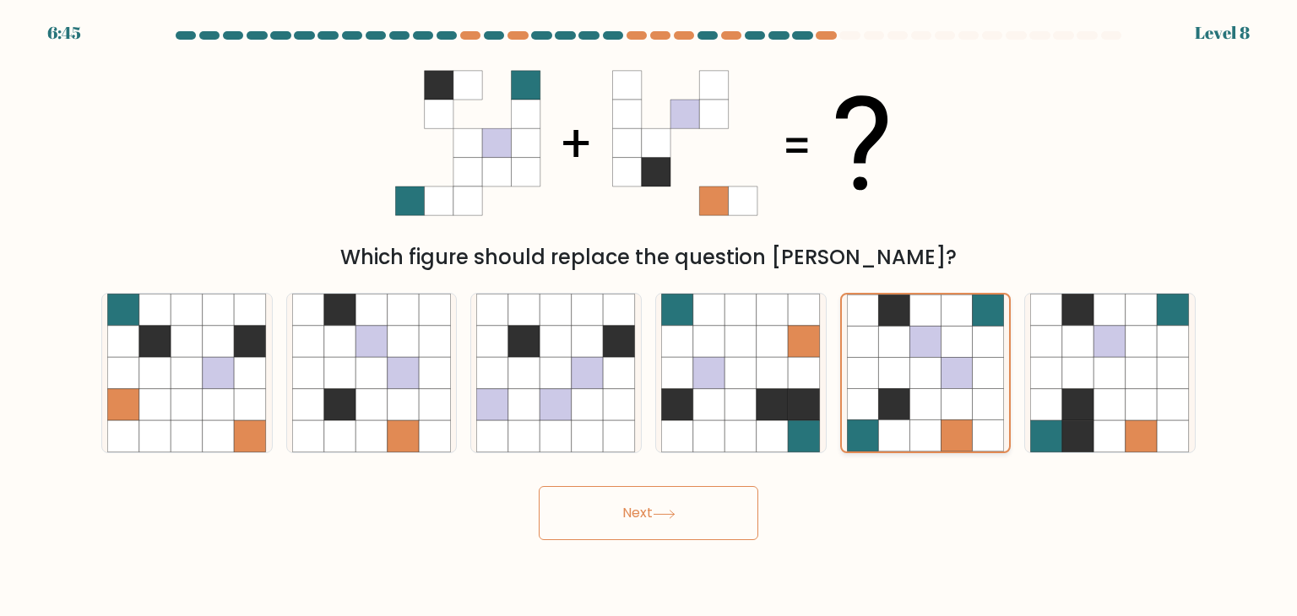
click at [539, 486] on button "Next" at bounding box center [648, 513] width 219 height 54
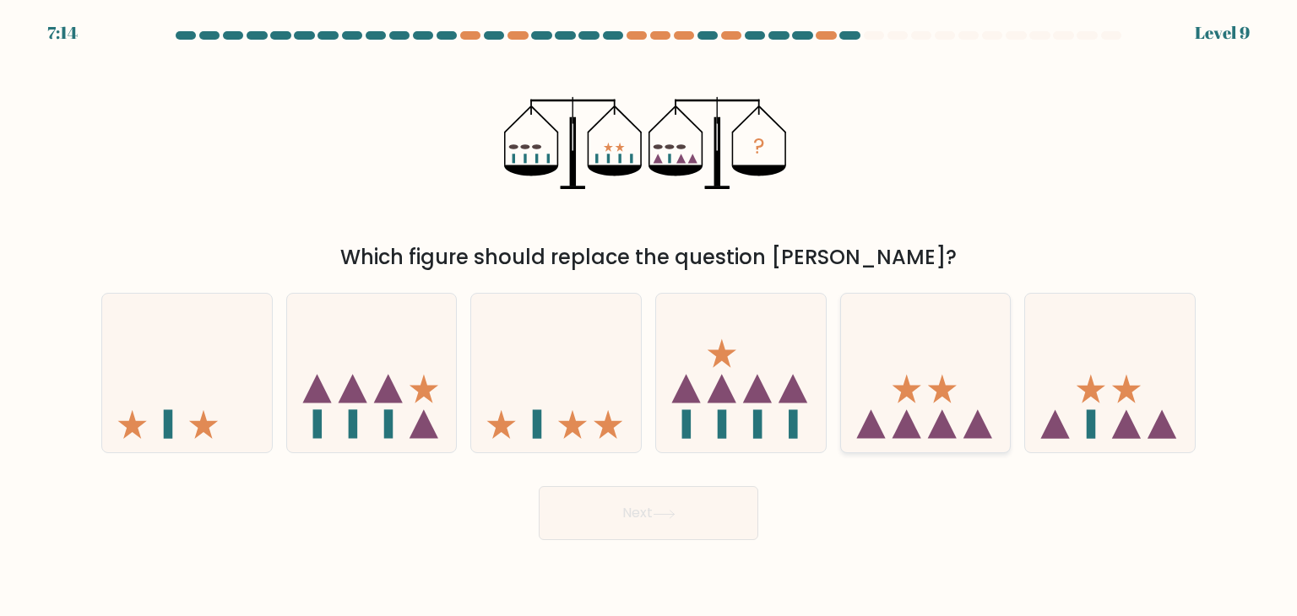
click at [869, 393] on icon at bounding box center [926, 373] width 170 height 140
click at [649, 317] on input "e." at bounding box center [648, 312] width 1 height 8
radio input "true"
click at [539, 486] on button "Next" at bounding box center [648, 513] width 219 height 54
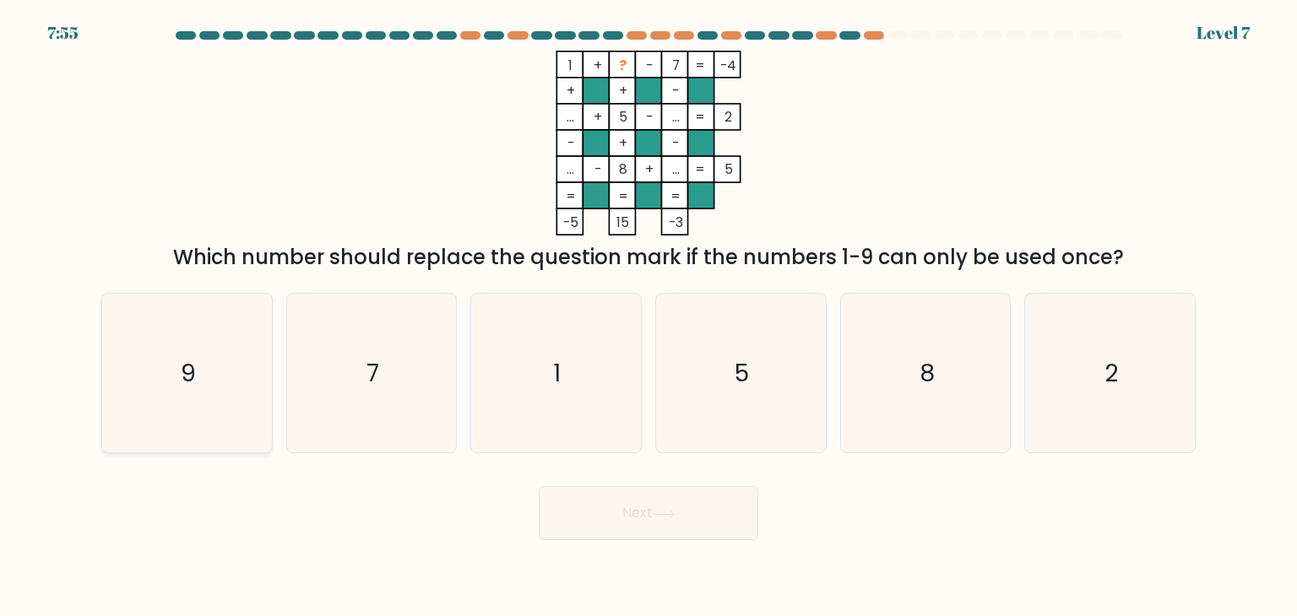
click at [198, 415] on icon "9" at bounding box center [186, 373] width 159 height 159
click at [648, 317] on input "a. 9" at bounding box center [648, 312] width 1 height 8
radio input "true"
click at [539, 486] on button "Next" at bounding box center [648, 513] width 219 height 54
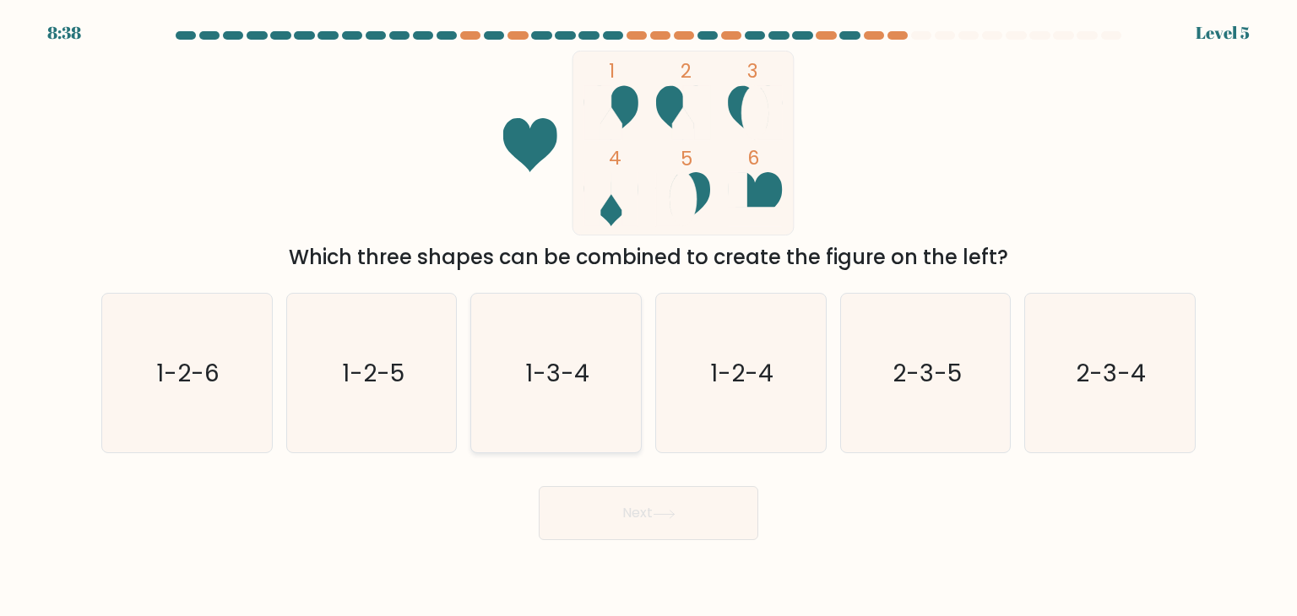
click at [547, 379] on text "1-3-4" at bounding box center [558, 373] width 64 height 34
click at [648, 317] on input "c. 1-3-4" at bounding box center [648, 312] width 1 height 8
radio input "true"
click at [539, 486] on button "Next" at bounding box center [648, 513] width 219 height 54
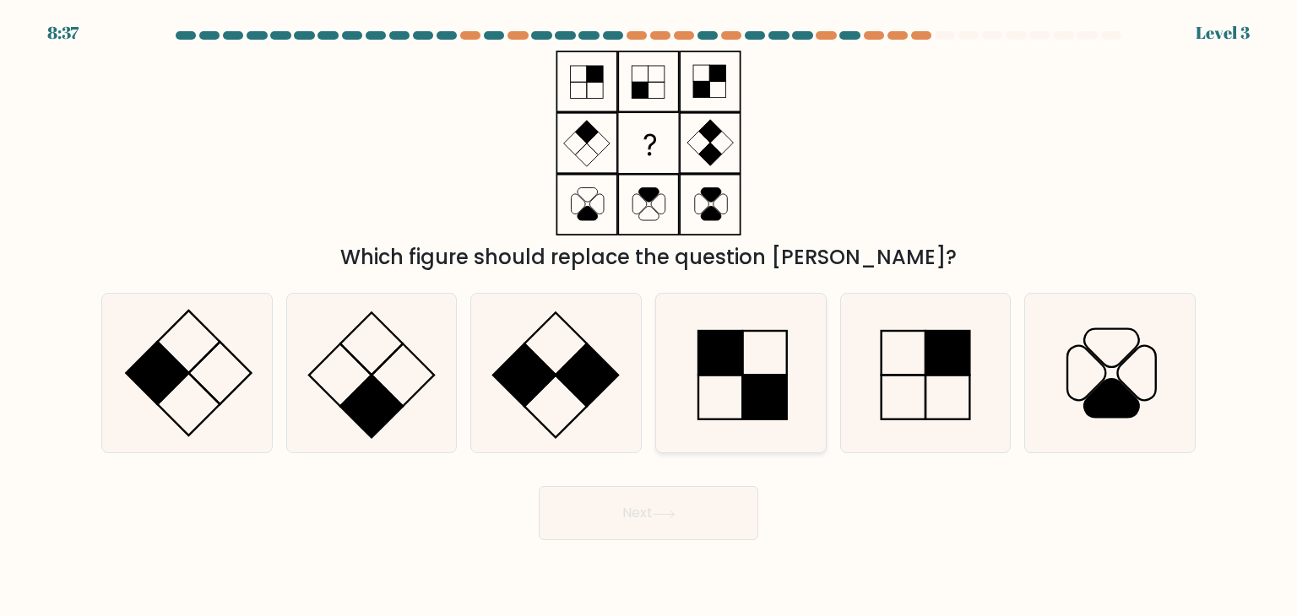
click at [754, 369] on icon at bounding box center [740, 373] width 159 height 159
click at [649, 317] on input "d." at bounding box center [648, 312] width 1 height 8
radio input "true"
click at [539, 486] on button "Next" at bounding box center [648, 513] width 219 height 54
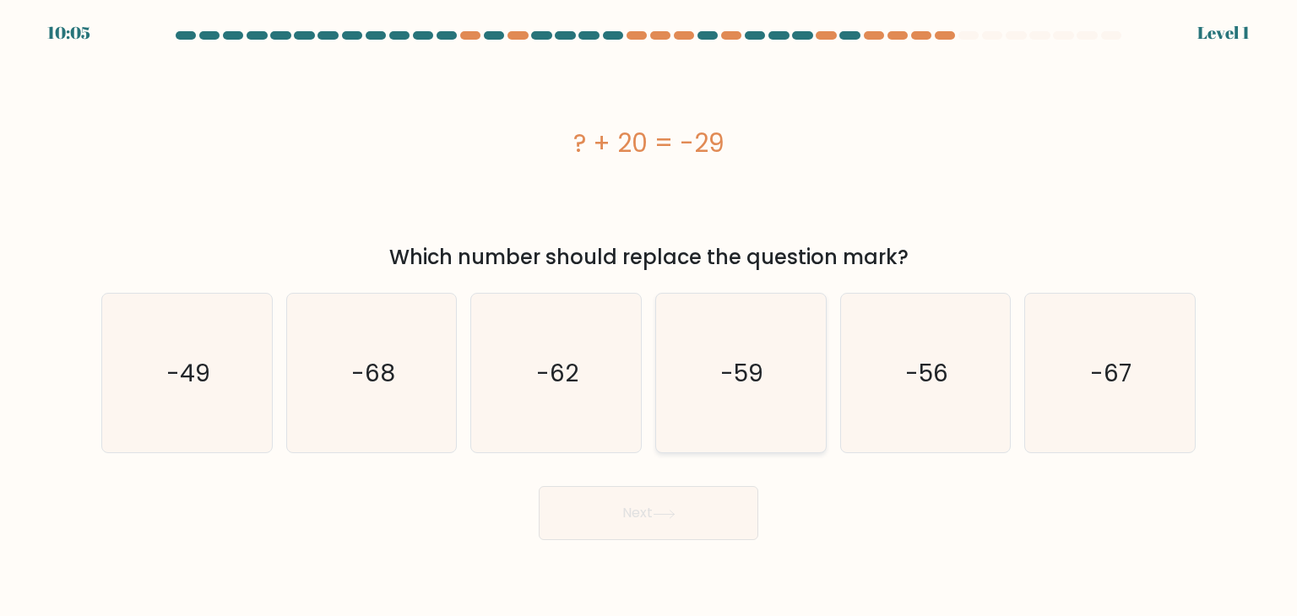
click at [692, 362] on icon "-59" at bounding box center [740, 373] width 159 height 159
click at [649, 317] on input "d. -59" at bounding box center [648, 312] width 1 height 8
radio input "true"
click at [539, 486] on button "Next" at bounding box center [648, 513] width 219 height 54
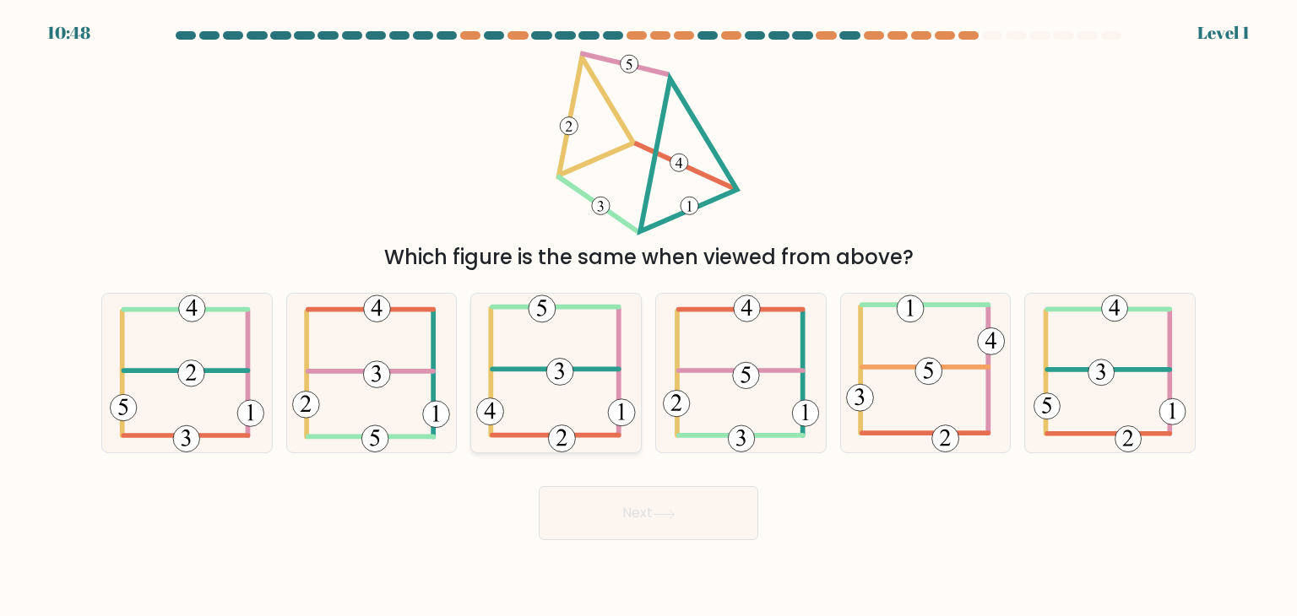
click at [582, 373] on icon at bounding box center [556, 373] width 160 height 159
click at [648, 317] on input "c." at bounding box center [648, 312] width 1 height 8
radio input "true"
click at [539, 486] on button "Next" at bounding box center [648, 513] width 219 height 54
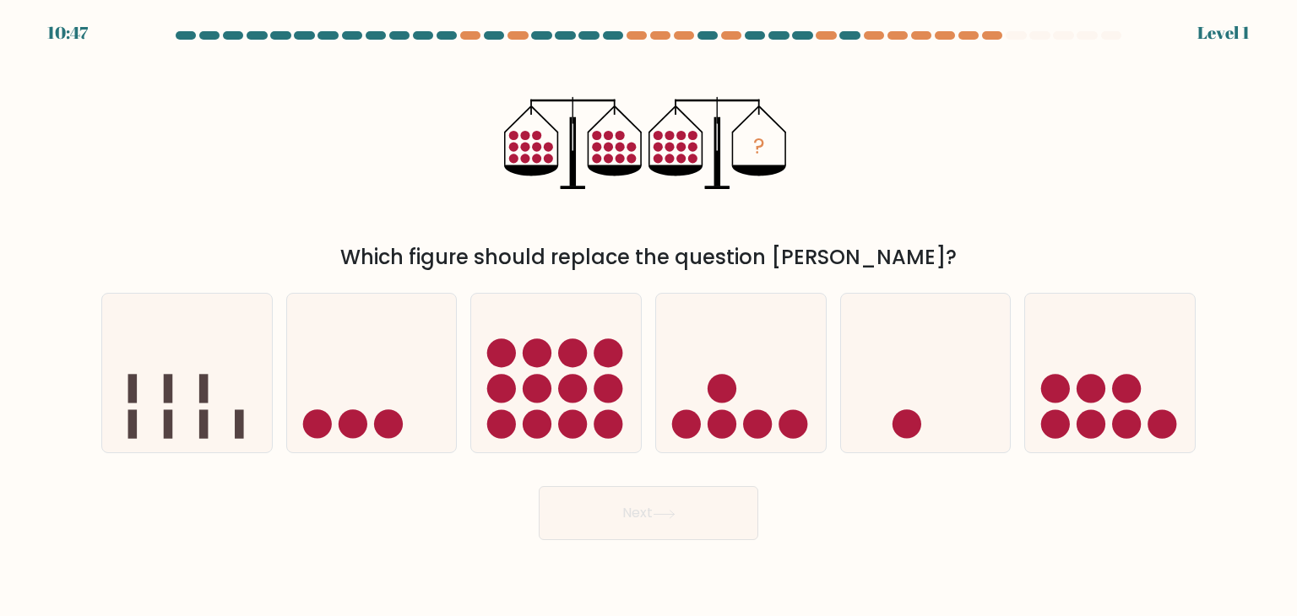
click at [582, 373] on icon at bounding box center [556, 373] width 170 height 140
click at [648, 317] on input "c." at bounding box center [648, 312] width 1 height 8
radio input "true"
click at [539, 486] on button "Next" at bounding box center [648, 513] width 219 height 54
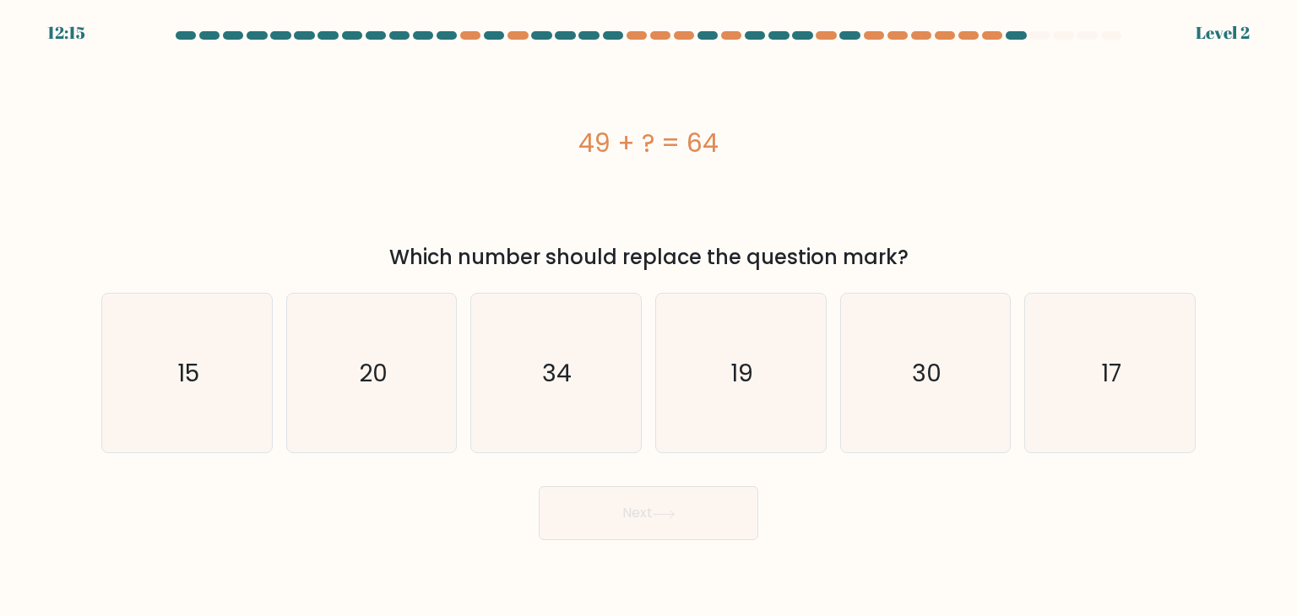
click at [539, 486] on button "Next" at bounding box center [648, 513] width 219 height 54
click at [582, 373] on icon "34" at bounding box center [555, 373] width 159 height 159
click at [648, 317] on input "c. 34" at bounding box center [648, 312] width 1 height 8
radio input "true"
click at [539, 486] on button "Next" at bounding box center [648, 513] width 219 height 54
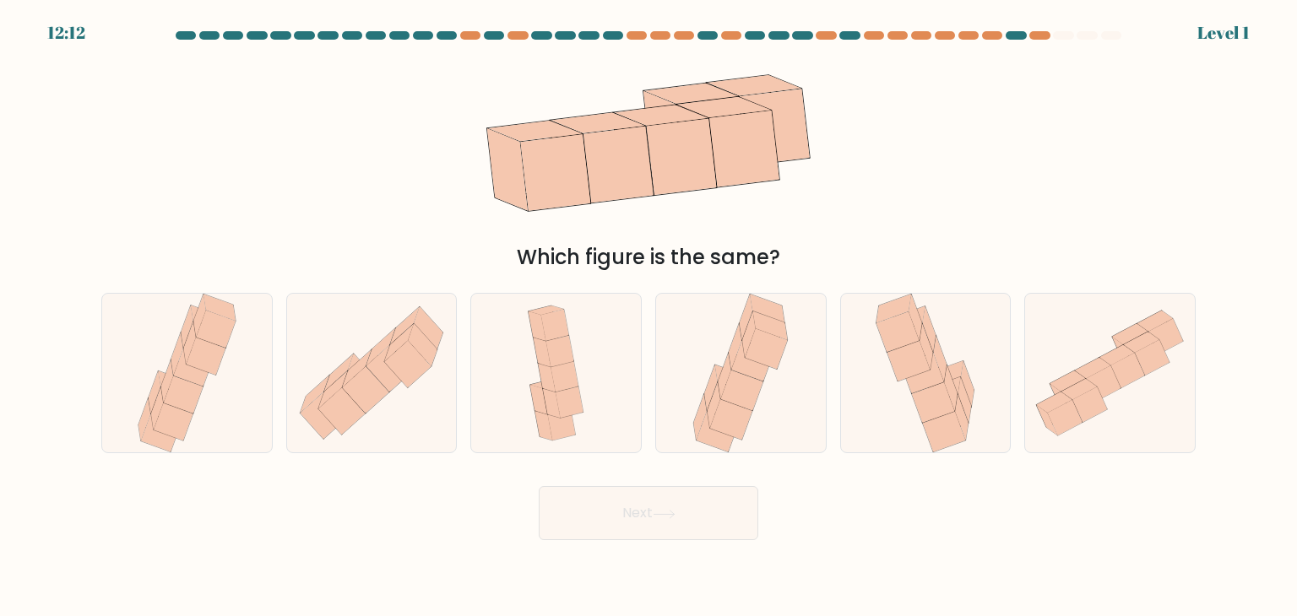
click at [582, 373] on icon at bounding box center [555, 373] width 73 height 159
click at [648, 317] on input "c." at bounding box center [648, 312] width 1 height 8
radio input "true"
click at [539, 486] on button "Next" at bounding box center [648, 513] width 219 height 54
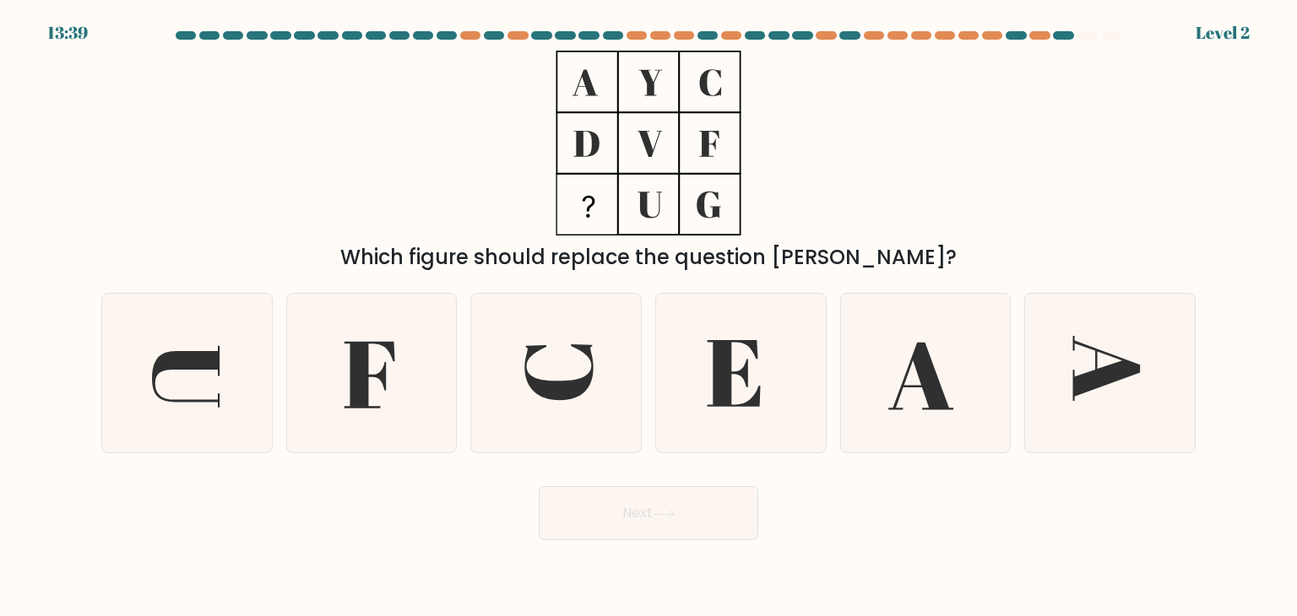
click at [582, 373] on icon at bounding box center [555, 373] width 159 height 159
click at [648, 317] on input "c." at bounding box center [648, 312] width 1 height 8
radio input "true"
click at [539, 486] on button "Next" at bounding box center [648, 513] width 219 height 54
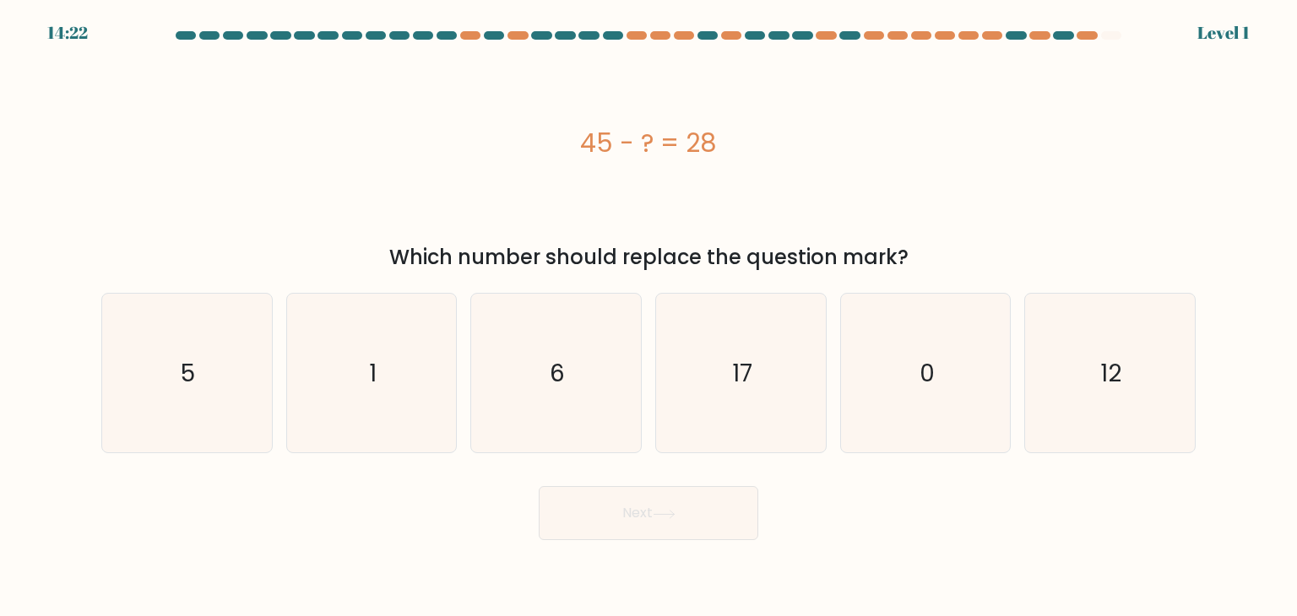
click at [582, 373] on icon "6" at bounding box center [555, 373] width 159 height 159
click at [648, 317] on input "c. 6" at bounding box center [648, 312] width 1 height 8
radio input "true"
click at [539, 486] on button "Next" at bounding box center [648, 513] width 219 height 54
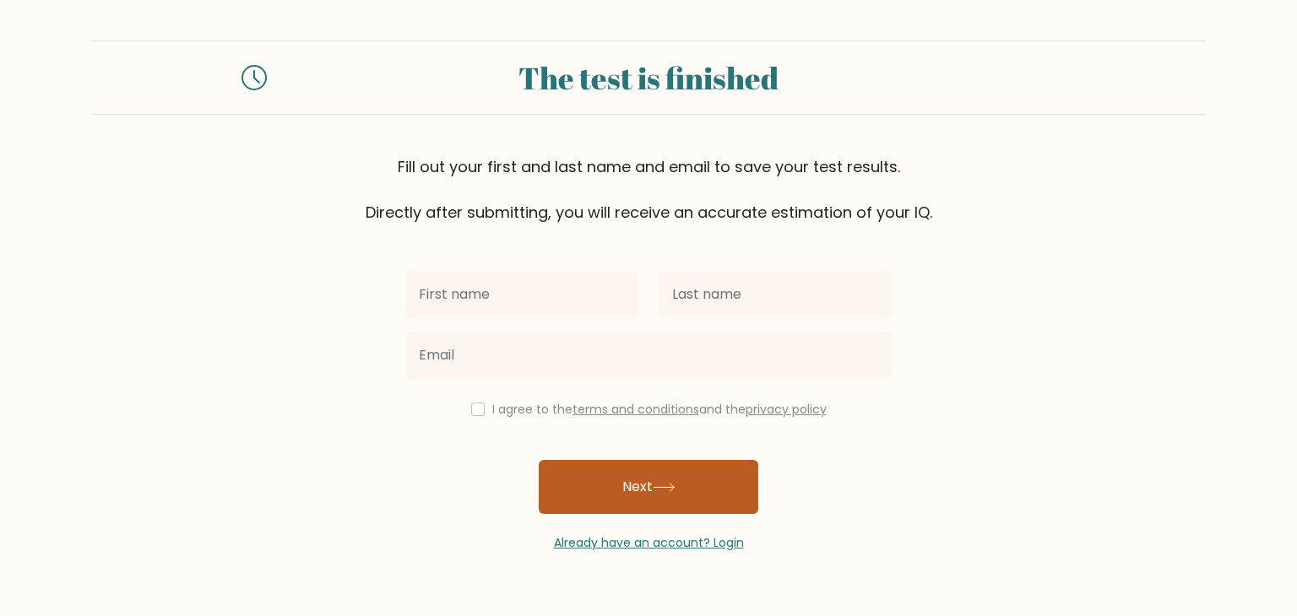
click at [680, 462] on button "Next" at bounding box center [648, 487] width 219 height 54
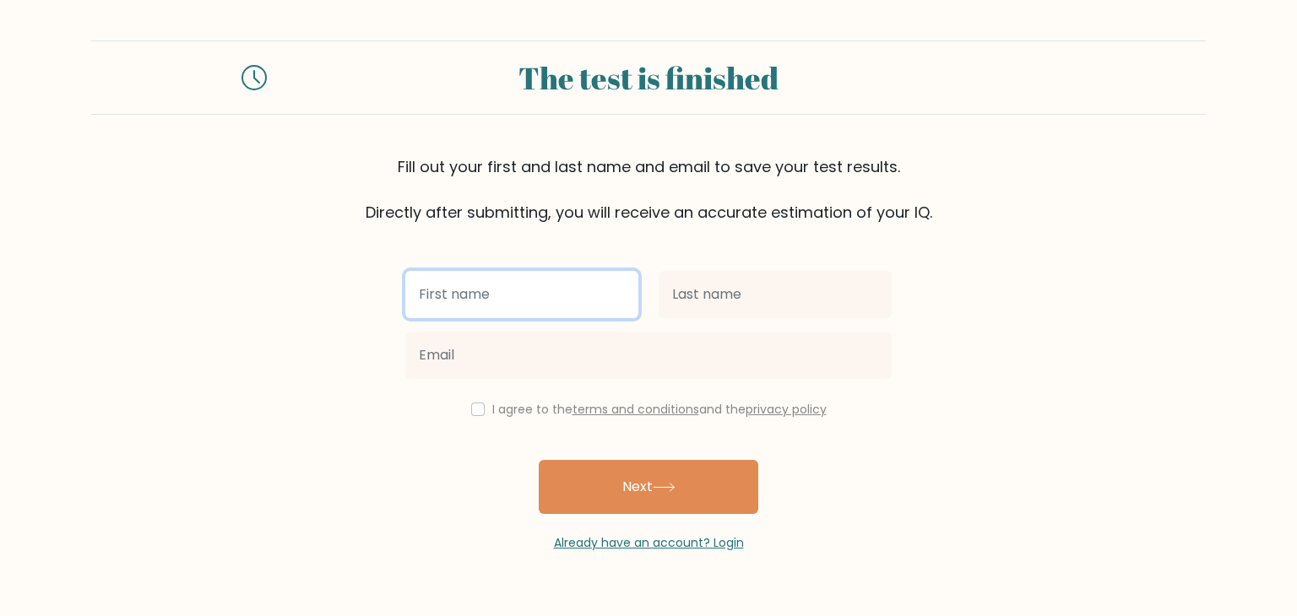
click at [493, 290] on input "text" at bounding box center [521, 294] width 233 height 47
type input "azamatbek"
click at [539, 460] on button "Next" at bounding box center [648, 487] width 219 height 54
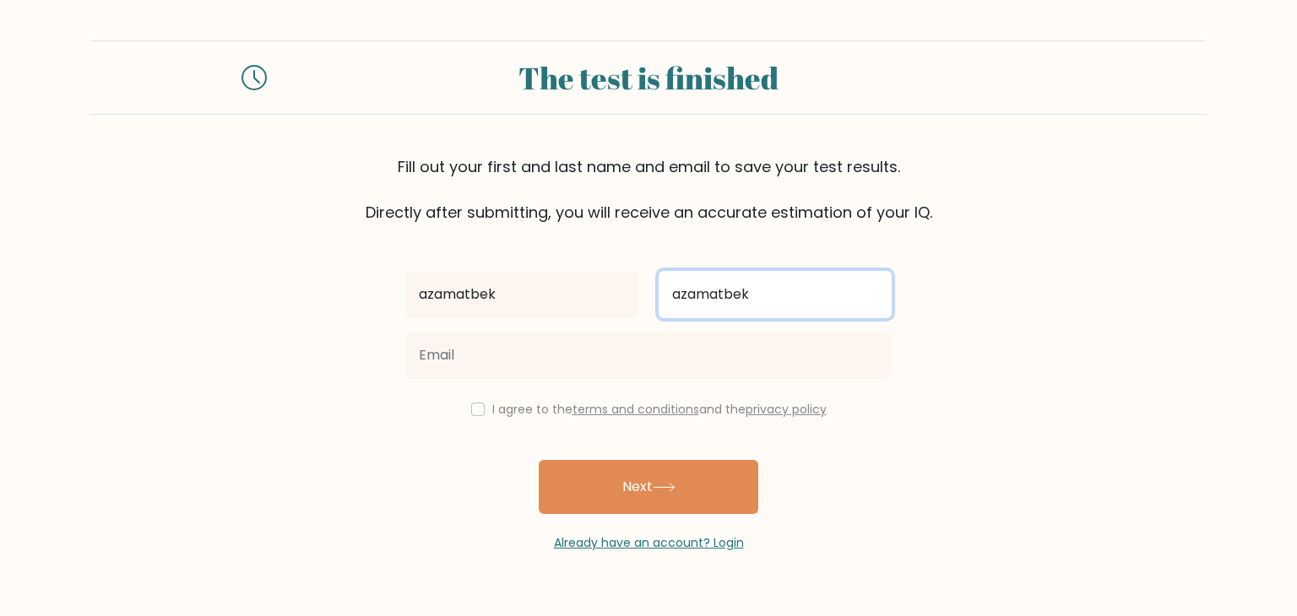
type input "azamatbek"
click at [539, 460] on button "Next" at bounding box center [648, 487] width 219 height 54
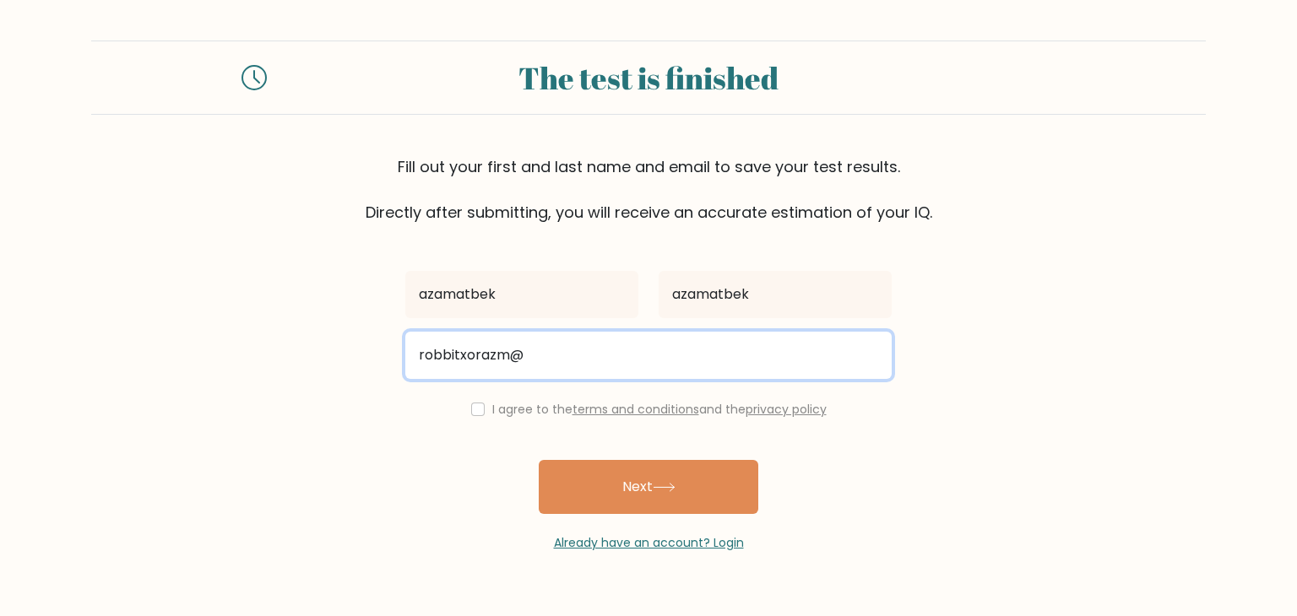
type input "robbitxorazm@gmail.com"
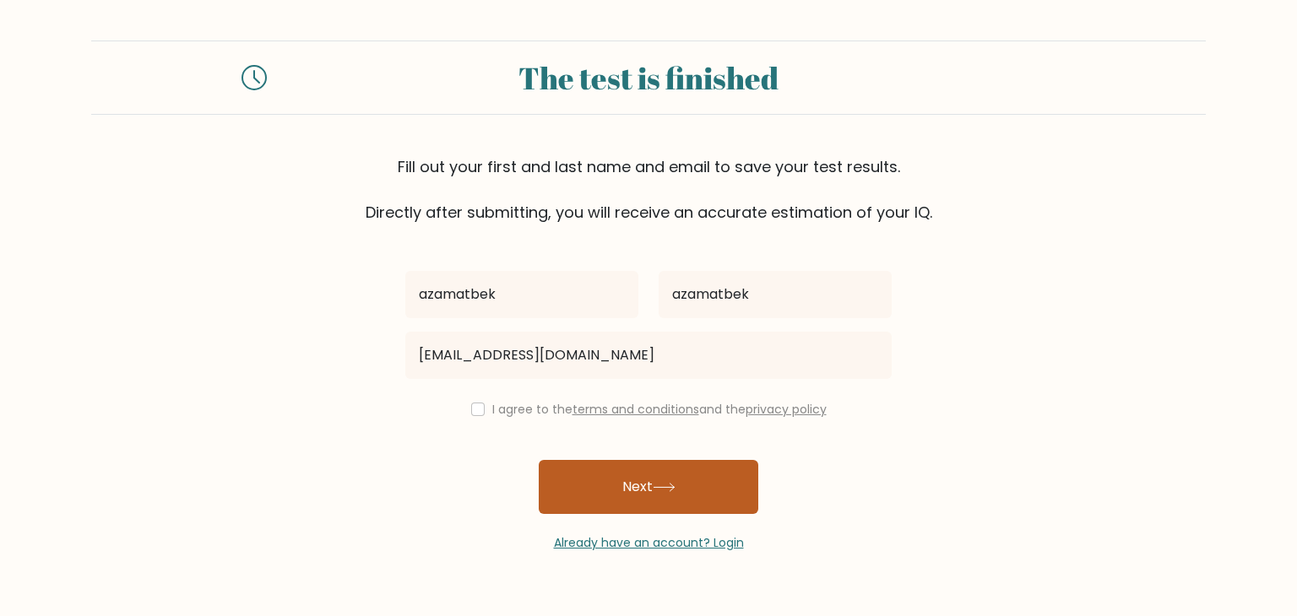
click at [592, 504] on button "Next" at bounding box center [648, 487] width 219 height 54
click at [584, 482] on button "Next" at bounding box center [648, 487] width 219 height 54
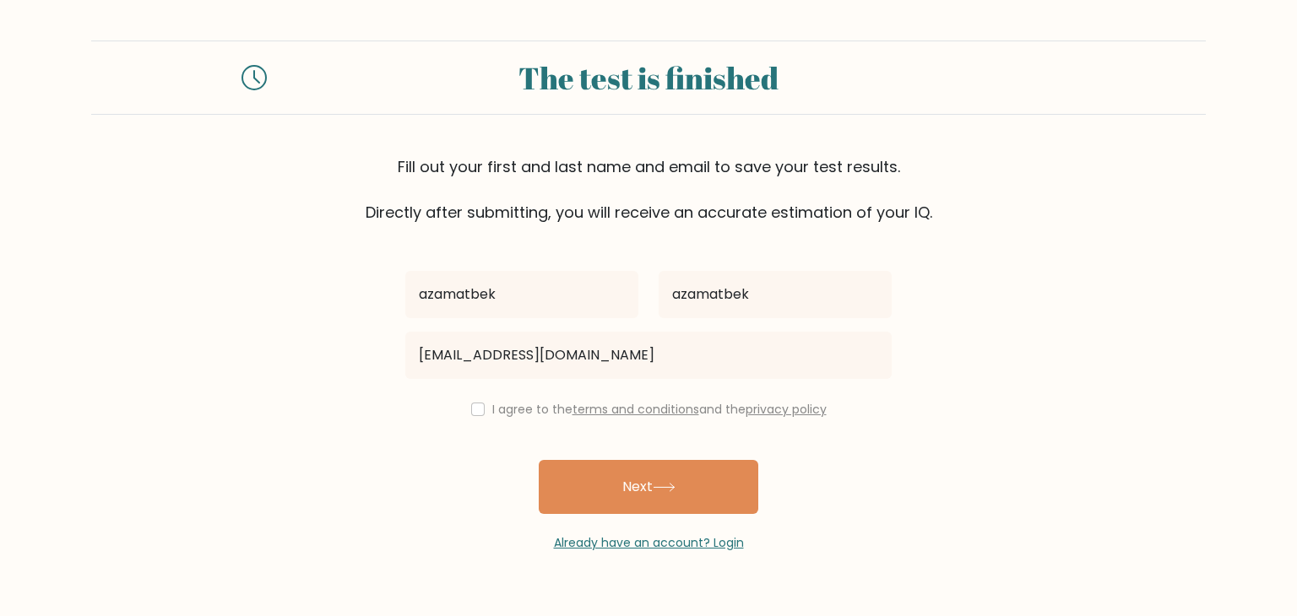
drag, startPoint x: 584, startPoint y: 482, endPoint x: 473, endPoint y: 410, distance: 132.5
click at [473, 410] on div "azamatbek azamatbek robbitxorazm@gmail.com I agree to the terms and conditions …" at bounding box center [648, 388] width 506 height 328
click at [473, 410] on input "checkbox" at bounding box center [478, 410] width 14 height 14
checkbox input "true"
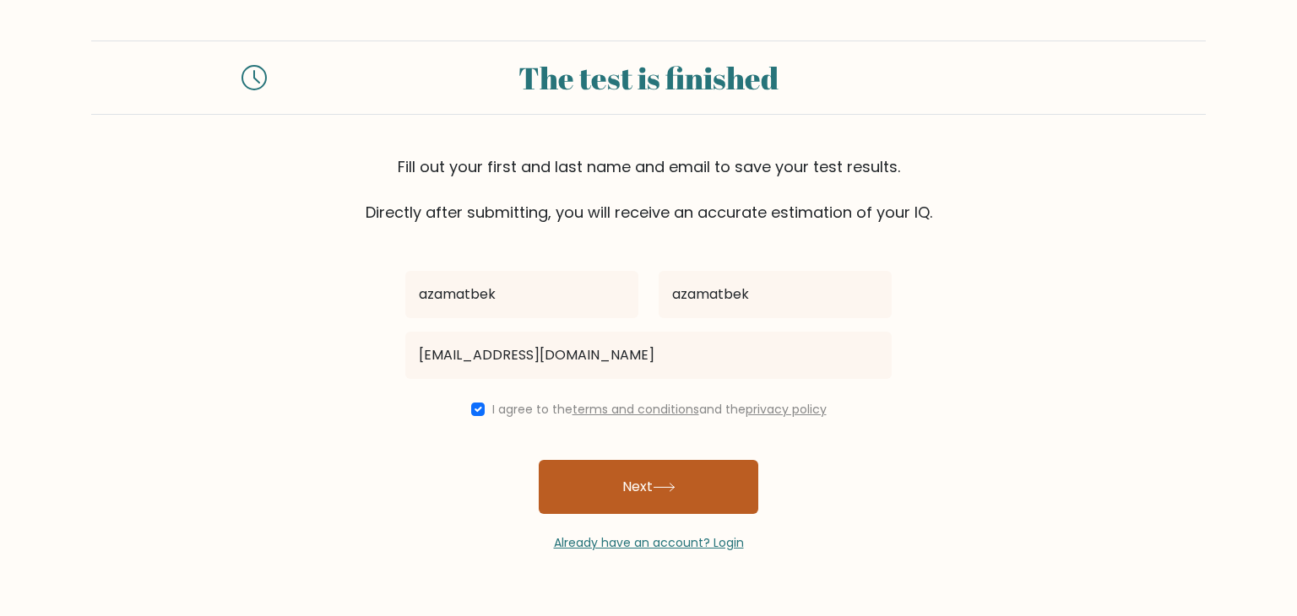
click at [573, 492] on button "Next" at bounding box center [648, 487] width 219 height 54
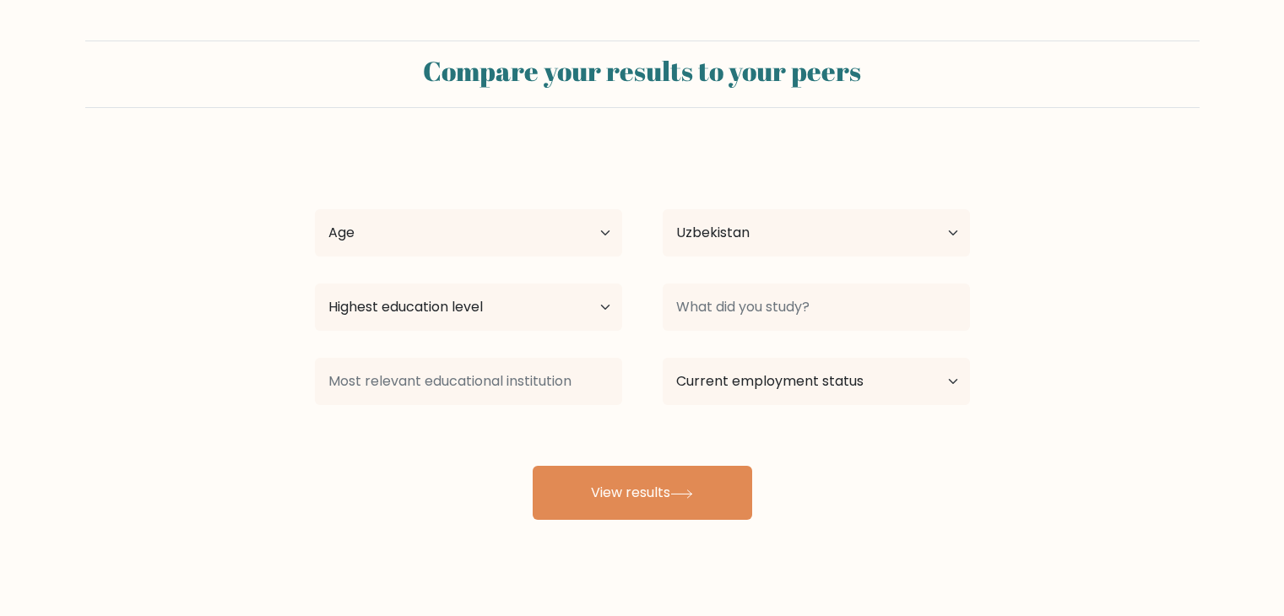
select select "UZ"
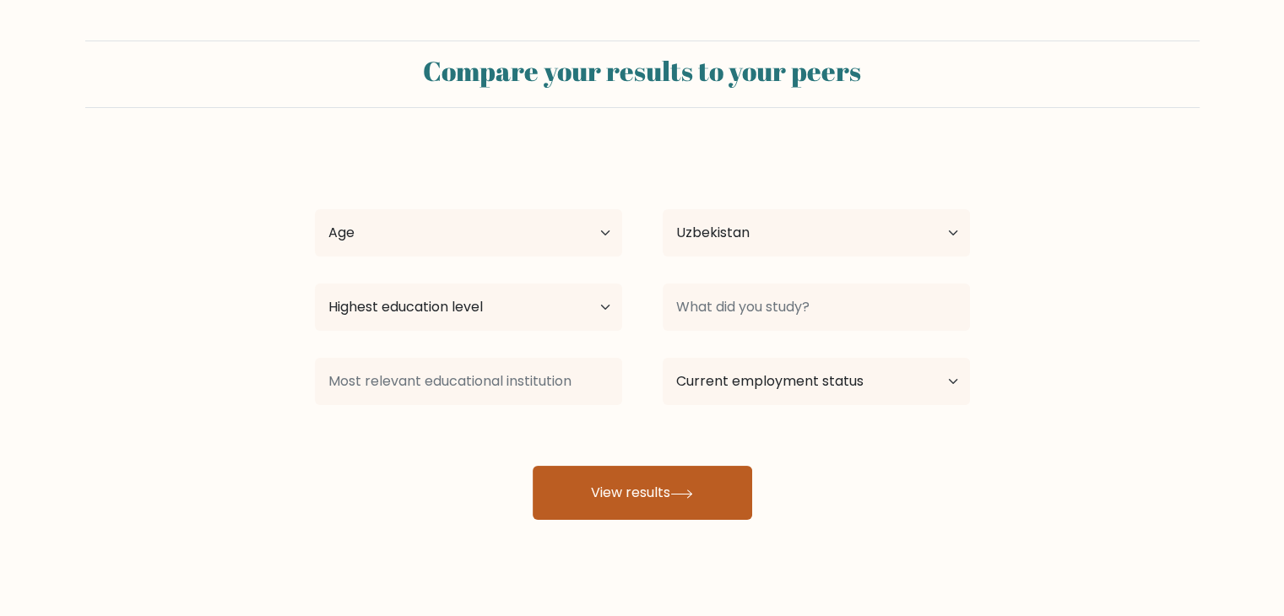
click at [604, 483] on button "View results" at bounding box center [642, 493] width 219 height 54
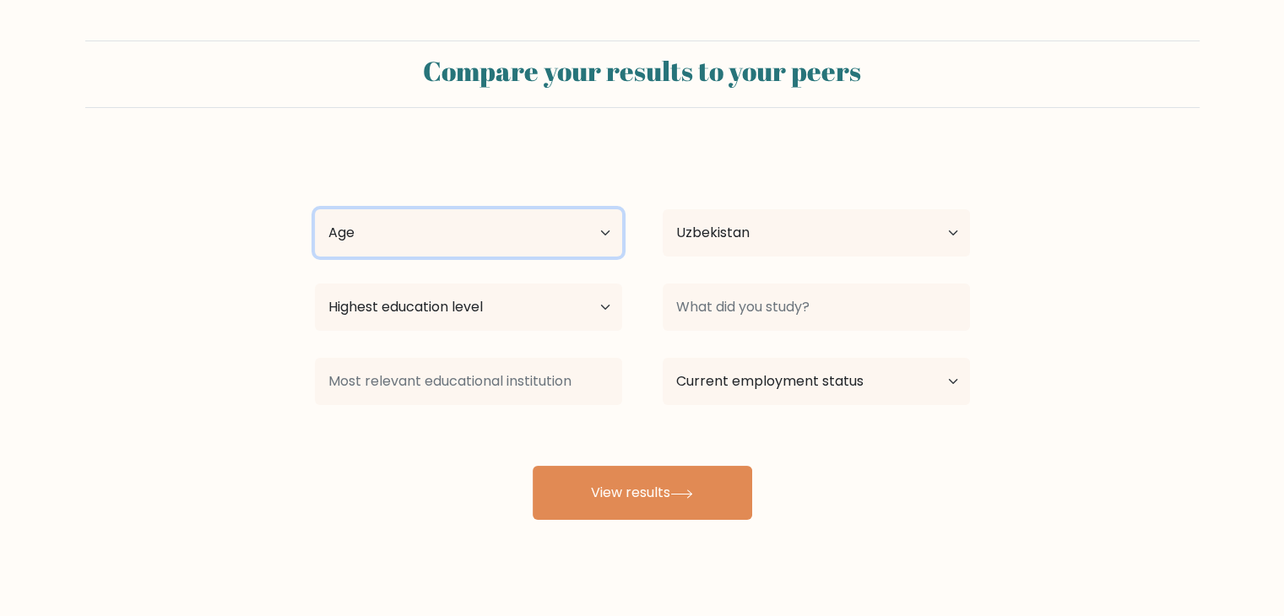
click at [550, 212] on select "Age Under 18 years old 18-24 years old 25-34 years old 35-44 years old 45-54 ye…" at bounding box center [468, 232] width 307 height 47
select select "min_18"
click at [315, 209] on select "Age Under 18 years old 18-24 years old 25-34 years old 35-44 years old 45-54 ye…" at bounding box center [468, 232] width 307 height 47
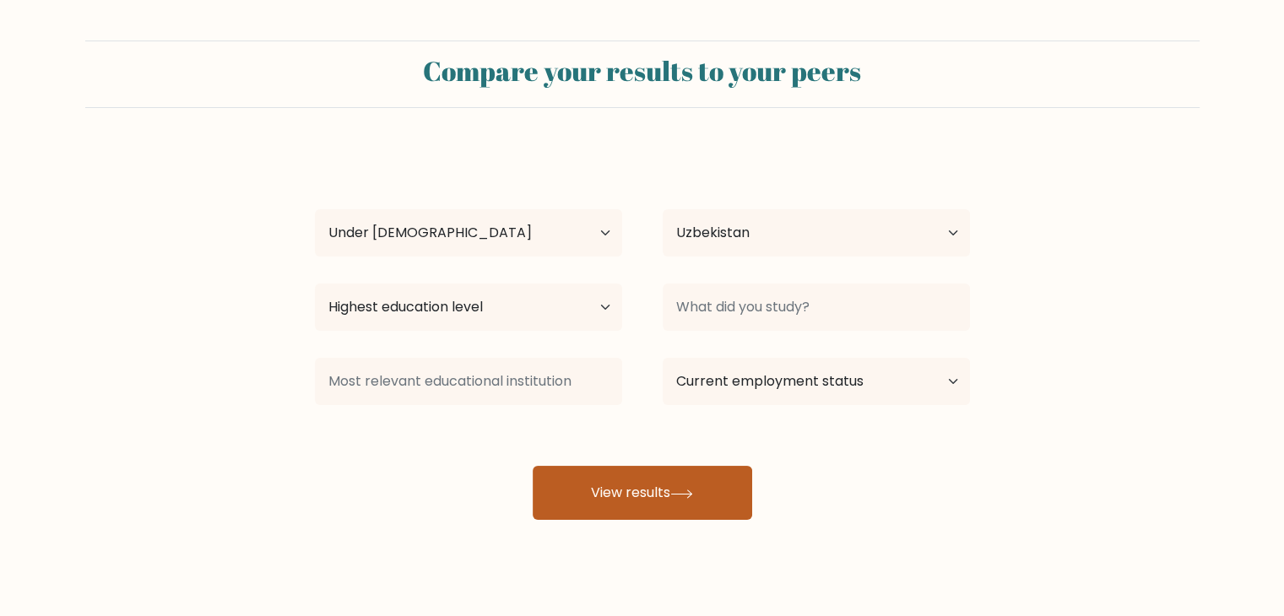
click at [615, 480] on button "View results" at bounding box center [642, 493] width 219 height 54
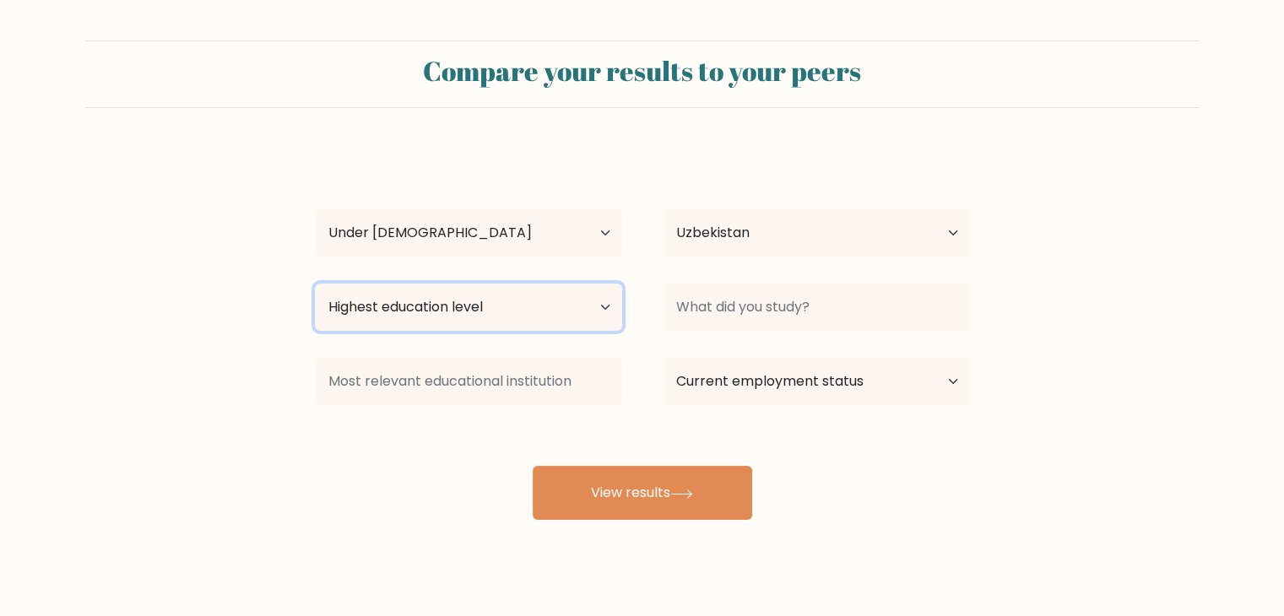
click at [600, 309] on select "Highest education level No schooling Primary Lower Secondary Upper Secondary Oc…" at bounding box center [468, 307] width 307 height 47
select select "no_schooling"
click at [315, 284] on select "Highest education level No schooling Primary Lower Secondary Upper Secondary Oc…" at bounding box center [468, 307] width 307 height 47
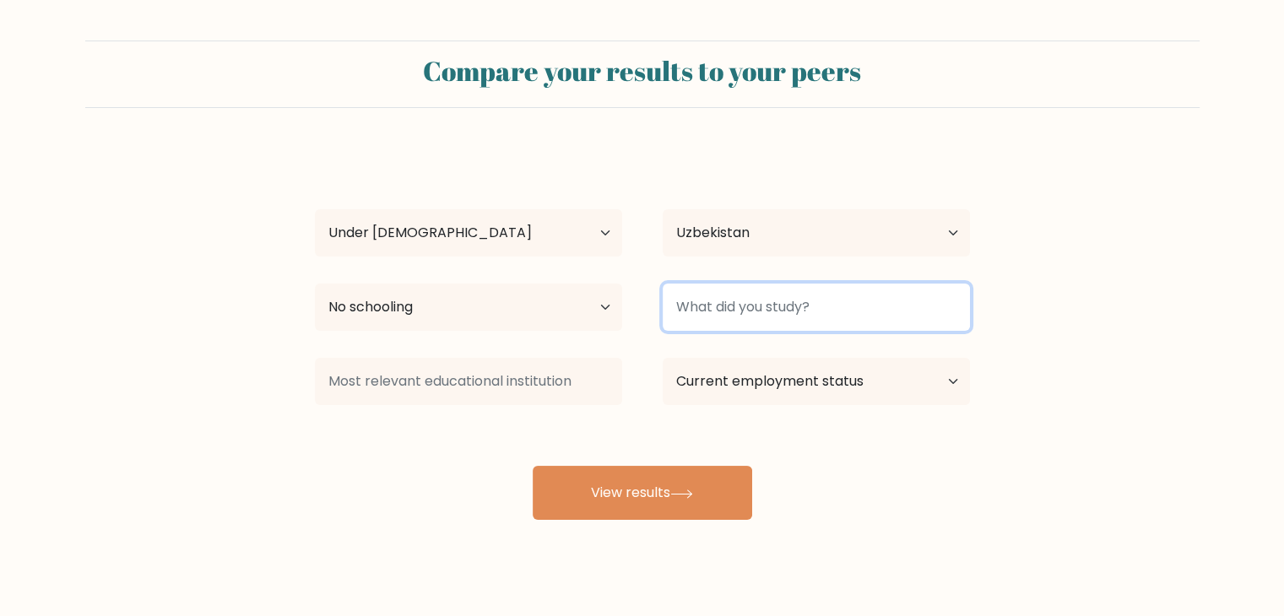
click at [907, 298] on input at bounding box center [816, 307] width 307 height 47
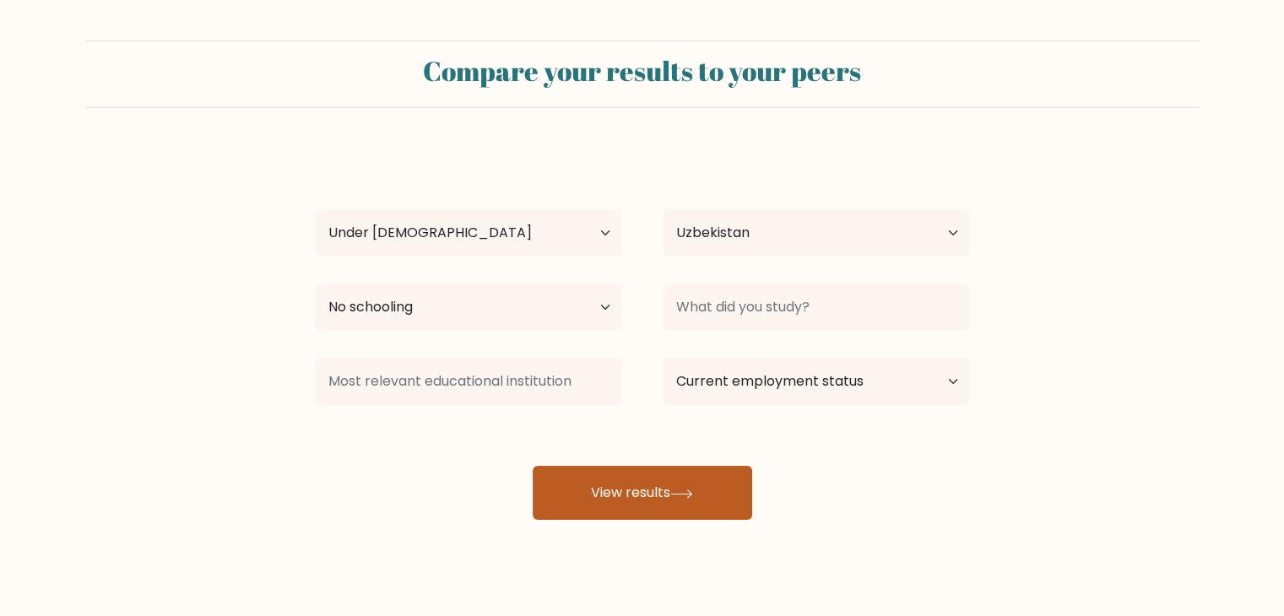
click at [623, 488] on button "View results" at bounding box center [642, 493] width 219 height 54
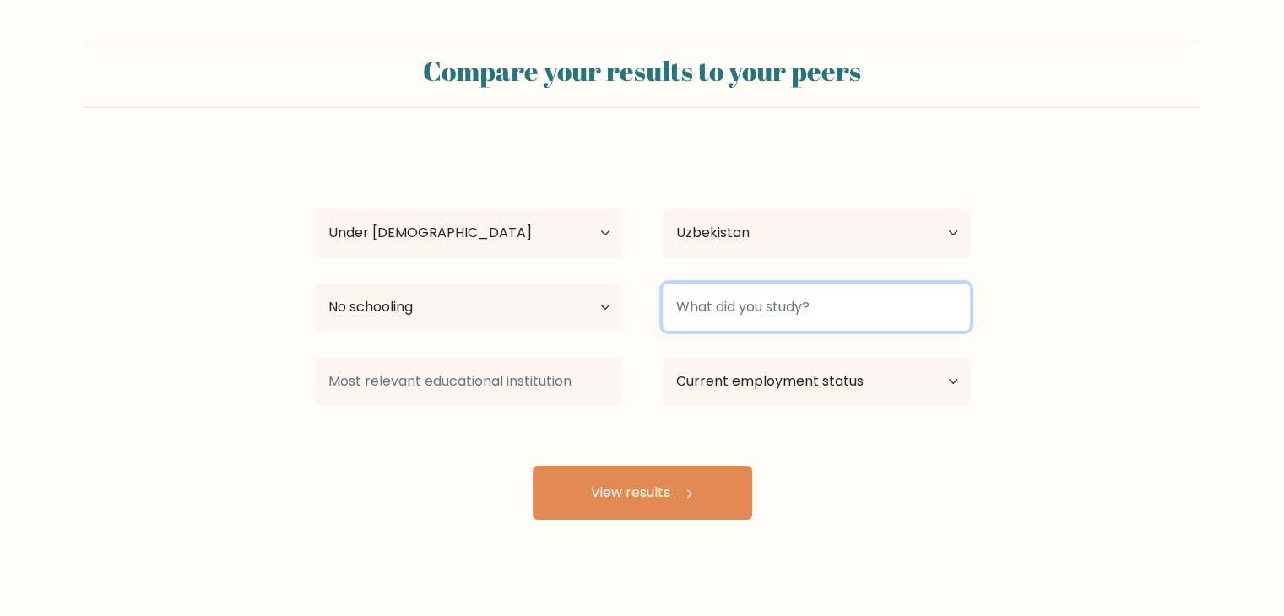
click at [851, 305] on input at bounding box center [816, 307] width 307 height 47
type input "jhgcfdhjw"
click at [533, 466] on button "View results" at bounding box center [642, 493] width 219 height 54
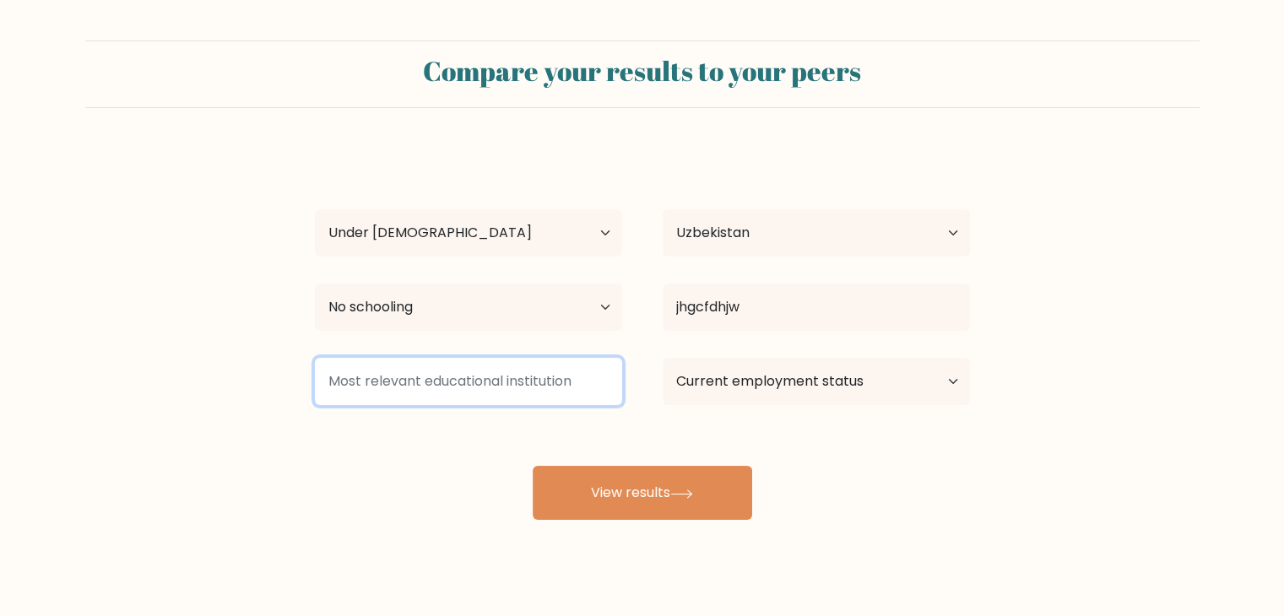
click at [602, 382] on input at bounding box center [468, 381] width 307 height 47
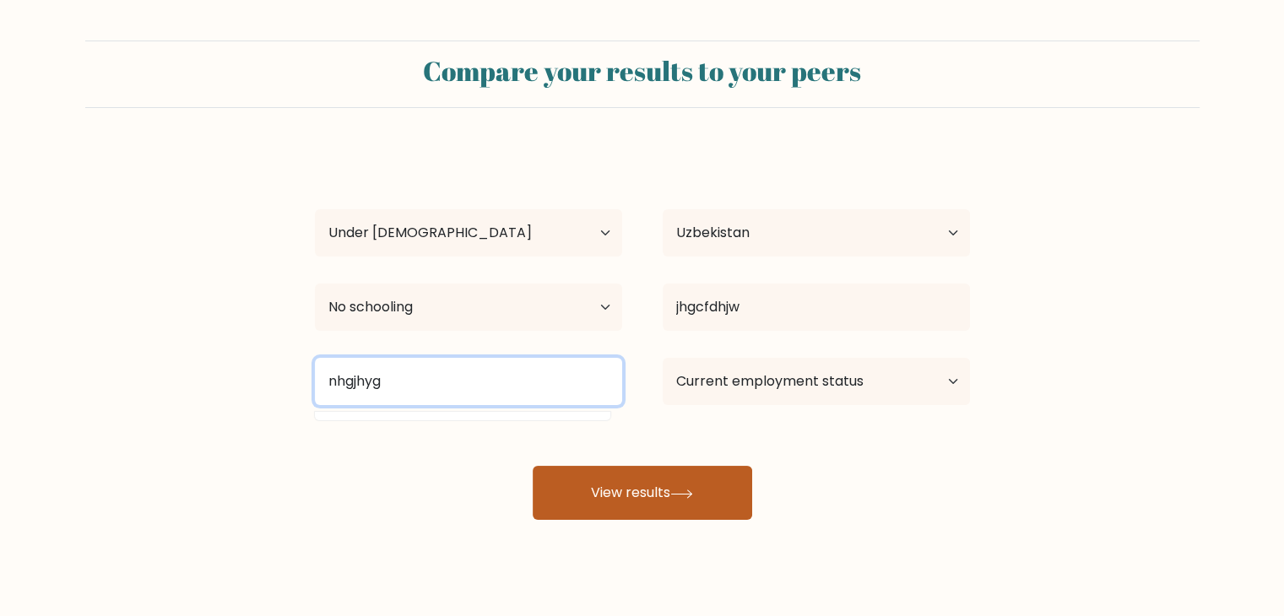
type input "nhgjhyg"
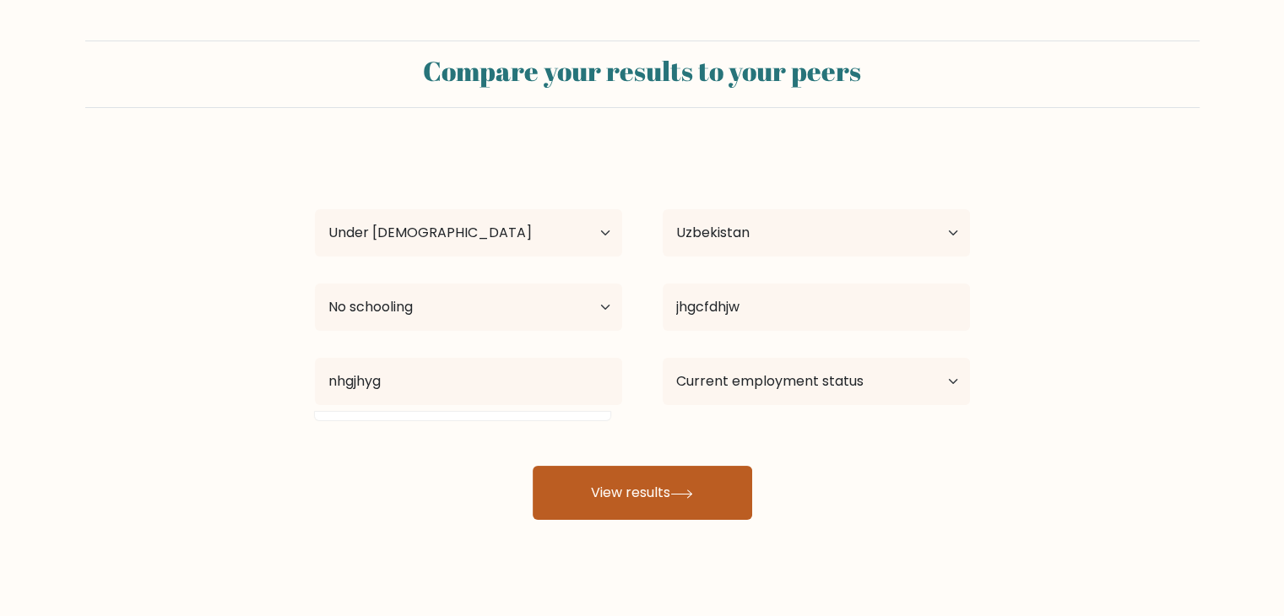
click at [655, 485] on button "View results" at bounding box center [642, 493] width 219 height 54
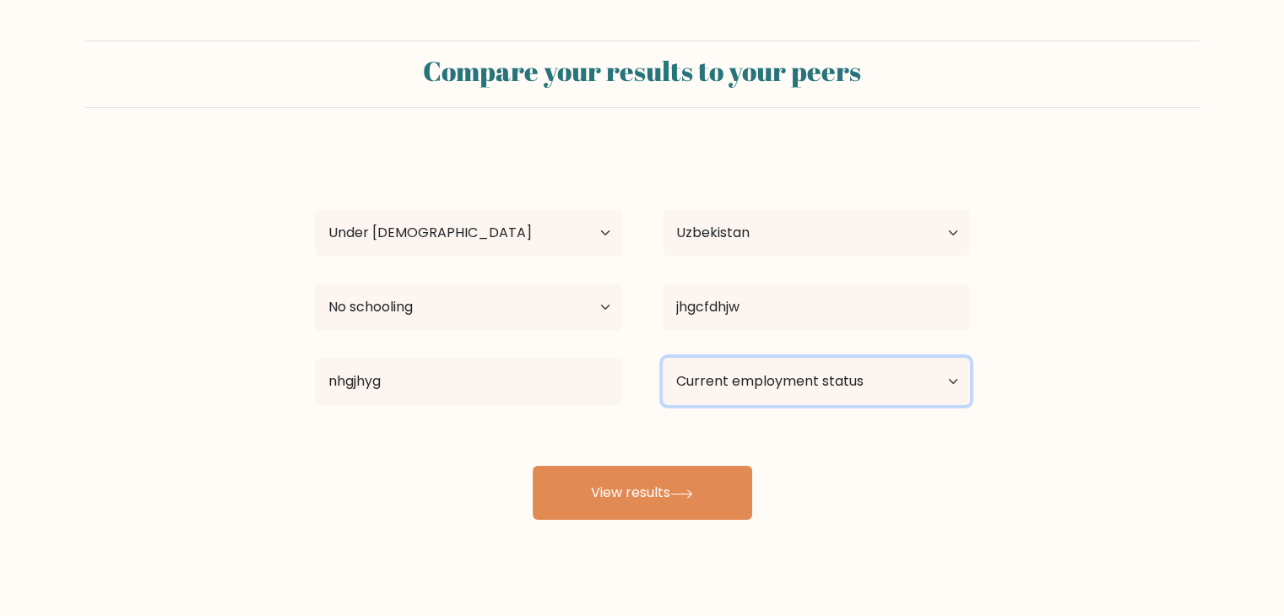
click at [902, 358] on select "Current employment status Employed Student Retired Other / prefer not to answer" at bounding box center [816, 381] width 307 height 47
select select "student"
click at [663, 358] on select "Current employment status Employed Student Retired Other / prefer not to answer" at bounding box center [816, 381] width 307 height 47
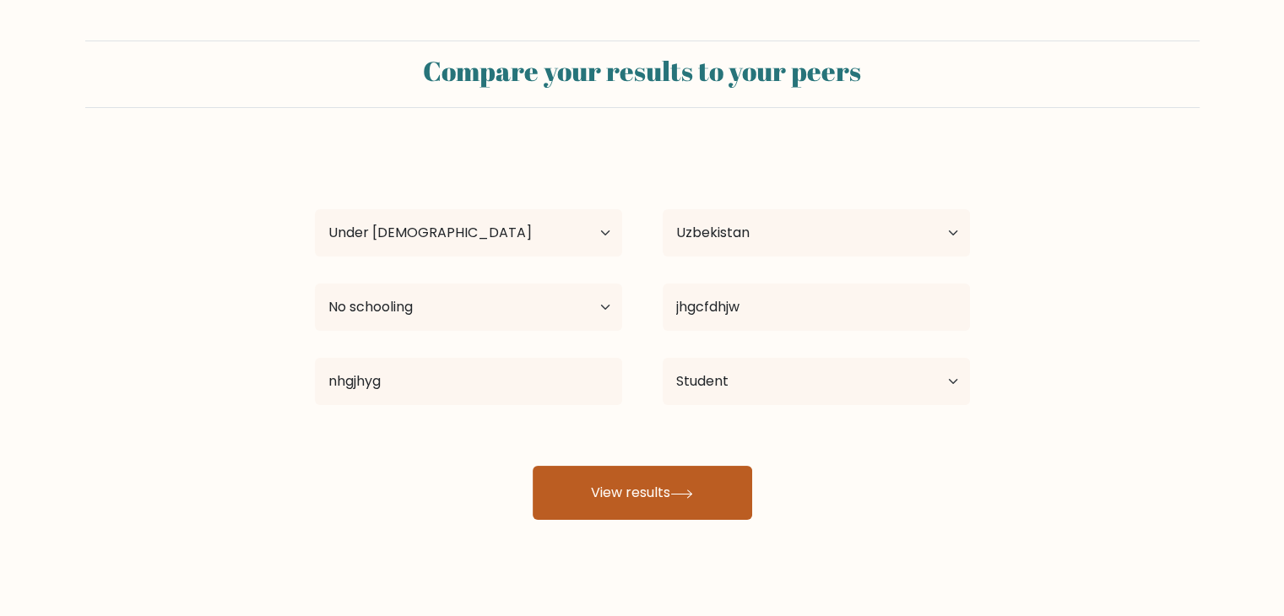
click at [566, 508] on button "View results" at bounding box center [642, 493] width 219 height 54
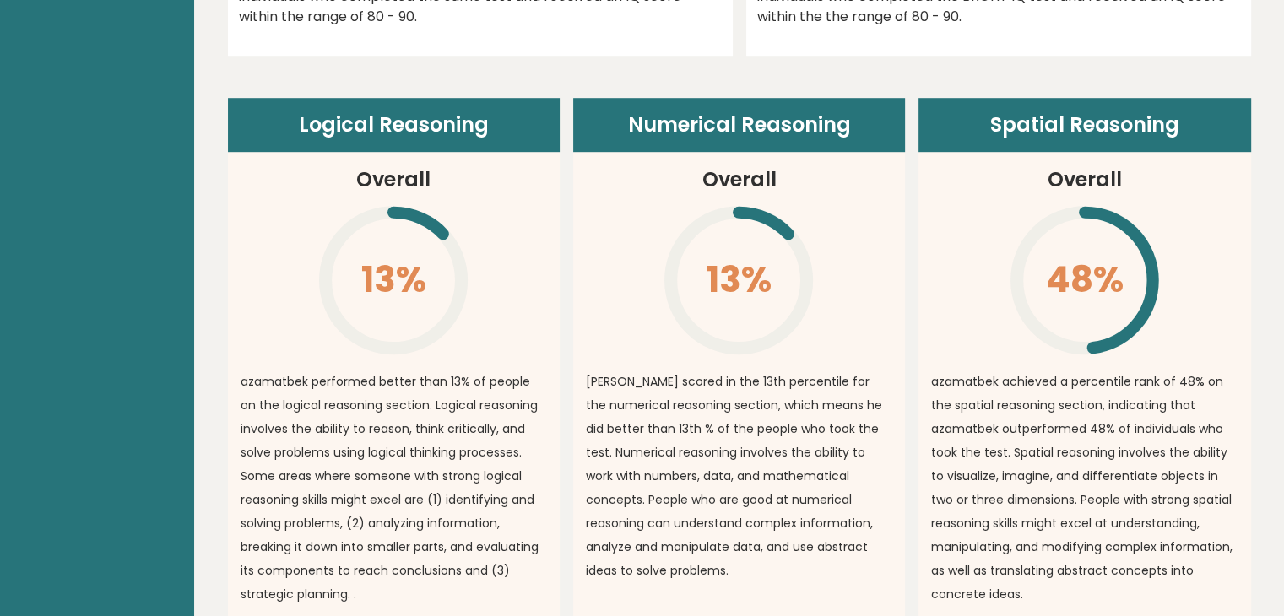
scroll to position [1151, 0]
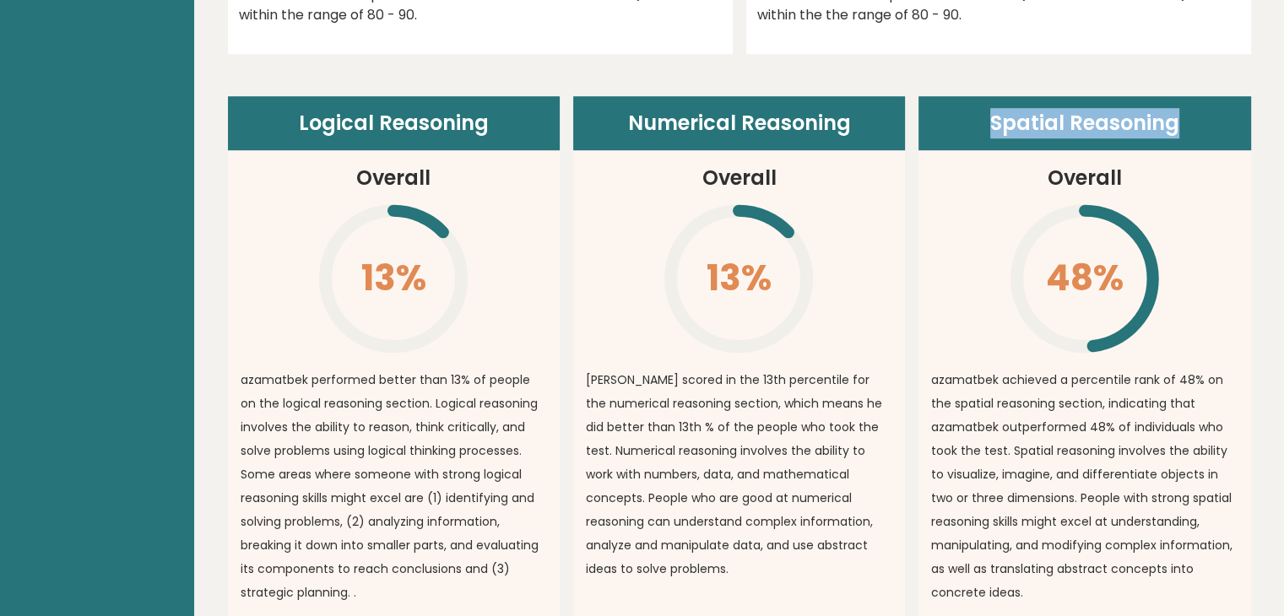
drag, startPoint x: 995, startPoint y: 123, endPoint x: 1214, endPoint y: 95, distance: 220.4
click at [1214, 96] on header "Spatial Reasoning" at bounding box center [1084, 123] width 332 height 54
copy header "Spatial Reasoning"
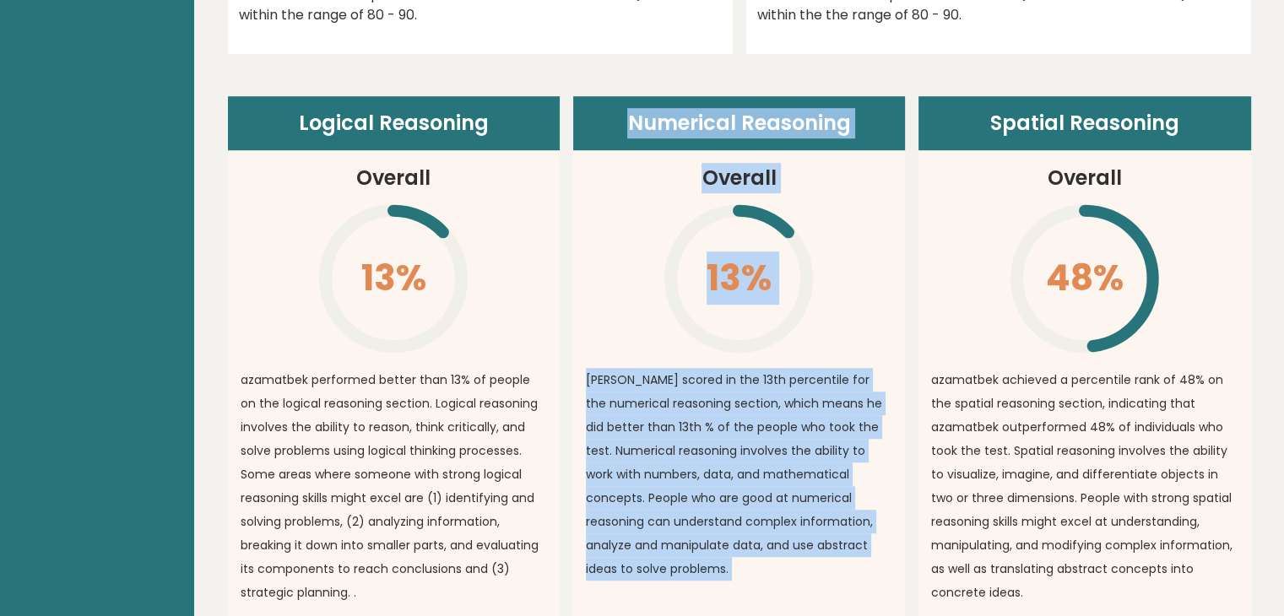
drag, startPoint x: 628, startPoint y: 120, endPoint x: 935, endPoint y: 129, distance: 307.4
click at [935, 129] on div "Logical Reasoning Overall 13% \ azamatbek performed better than 13% of people o…" at bounding box center [739, 448] width 1023 height 704
copy div "Numerical Reasoning Overall 13% \ azamatbek scored in the 13th percentile for t…"
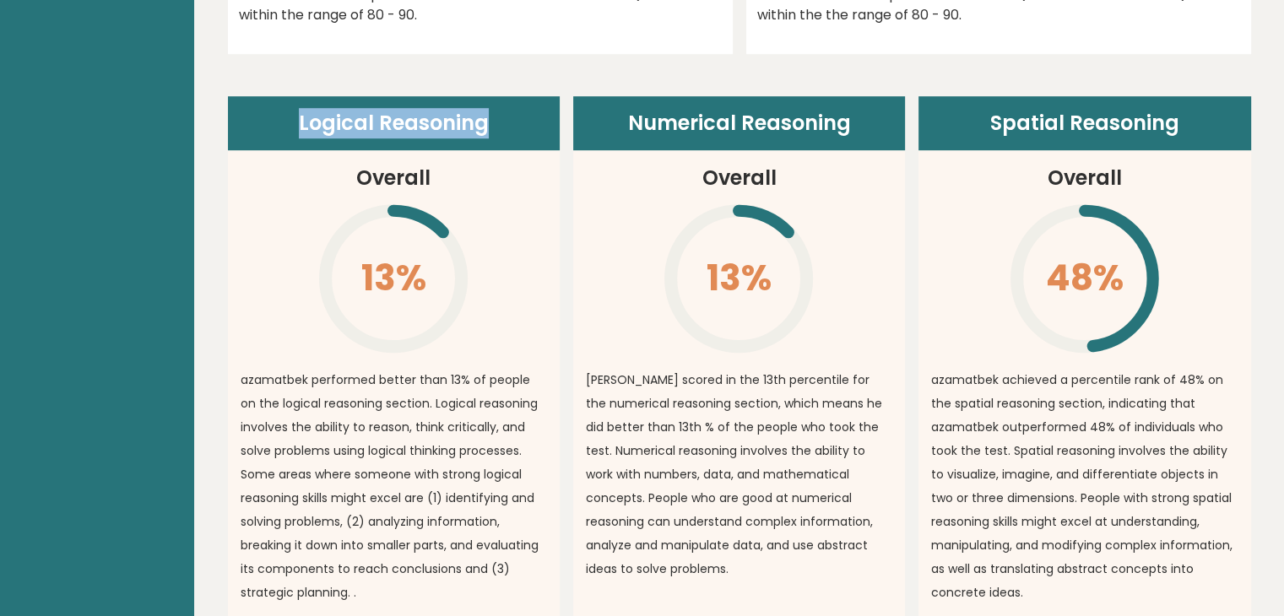
drag, startPoint x: 303, startPoint y: 119, endPoint x: 495, endPoint y: 122, distance: 191.6
click at [495, 122] on header "Logical Reasoning" at bounding box center [394, 123] width 332 height 54
copy header "Logical Reasoning"
